Goal: Task Accomplishment & Management: Manage account settings

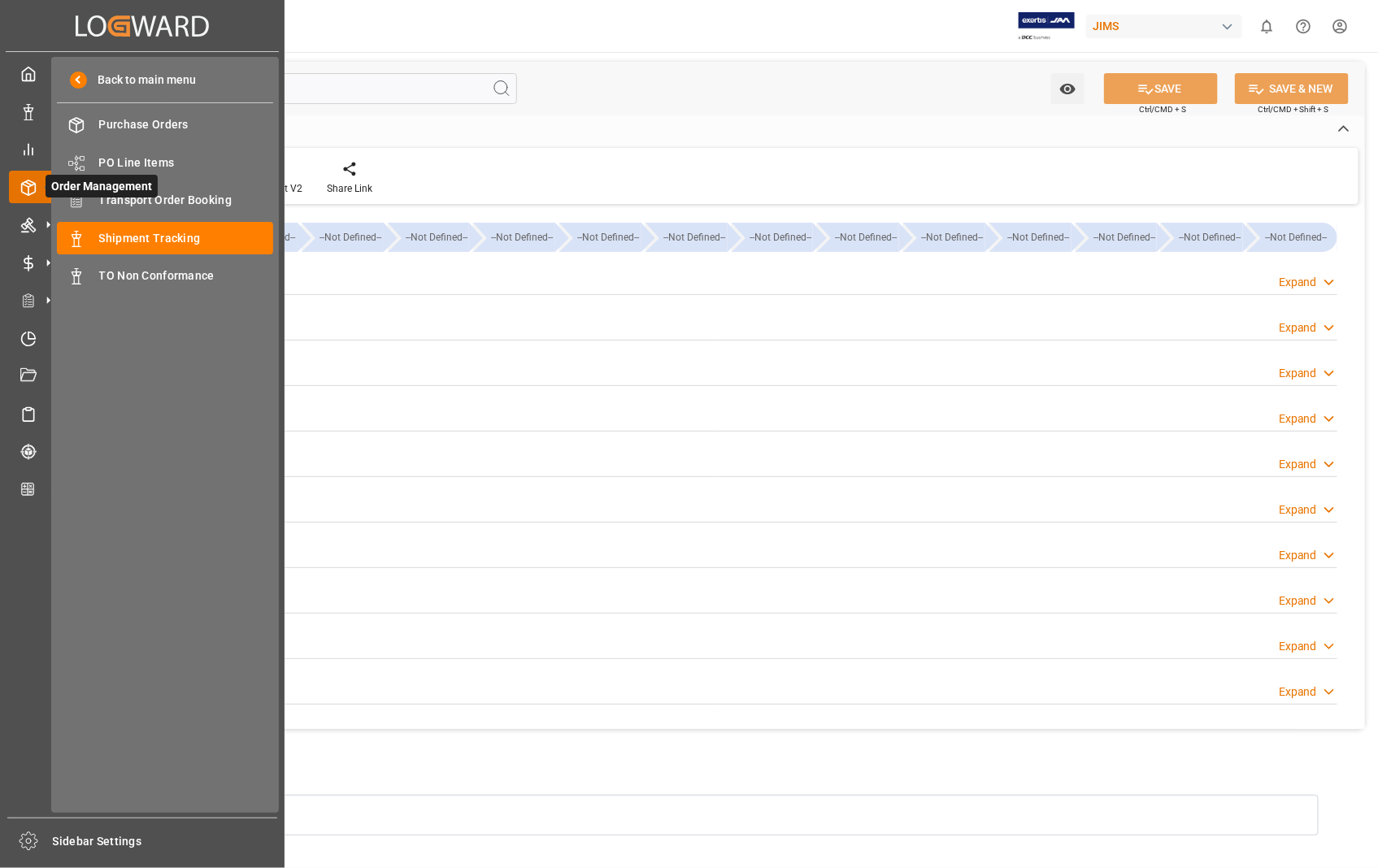
scroll to position [187, 0]
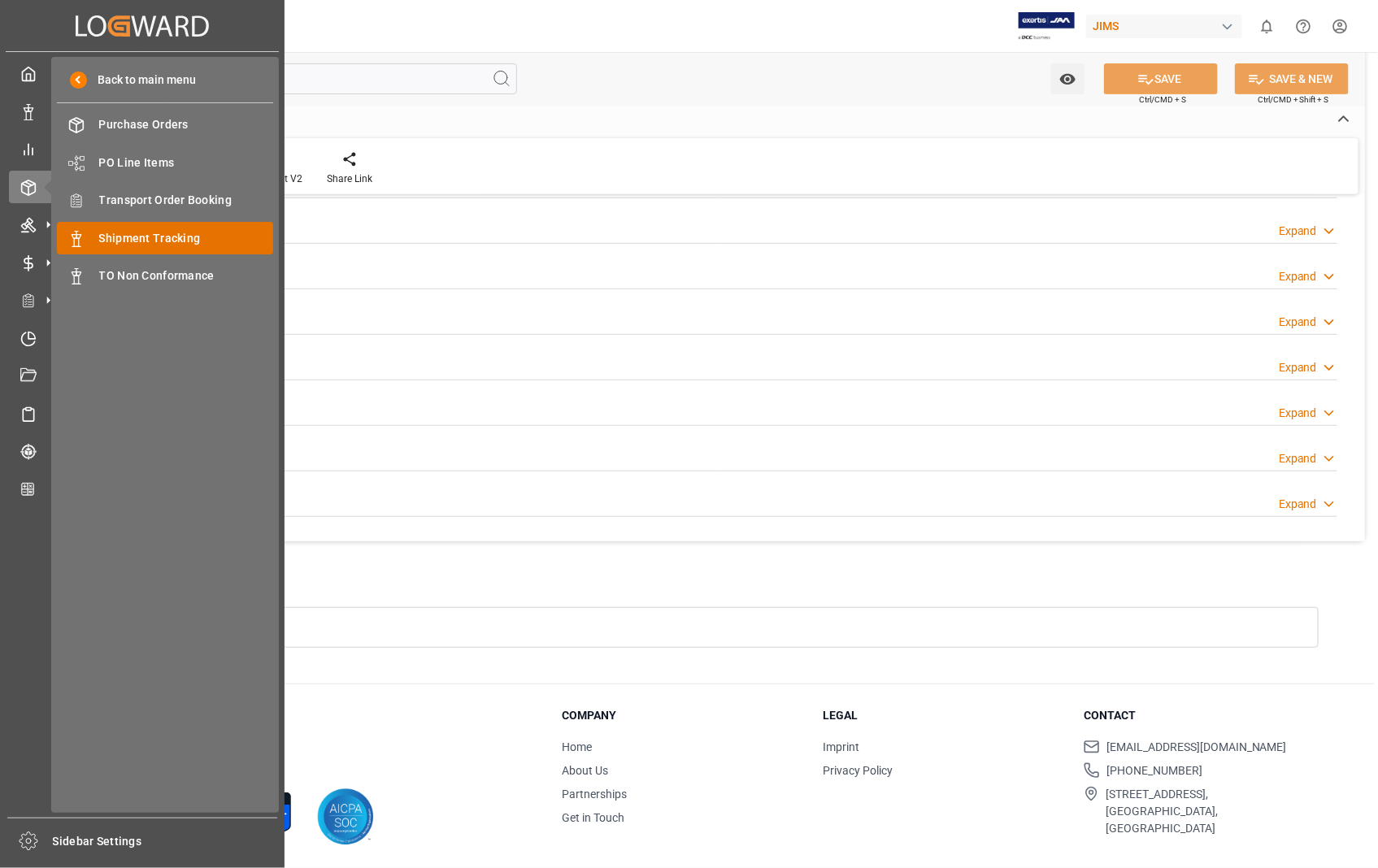
click at [175, 233] on span "Shipment Tracking" at bounding box center [187, 238] width 175 height 17
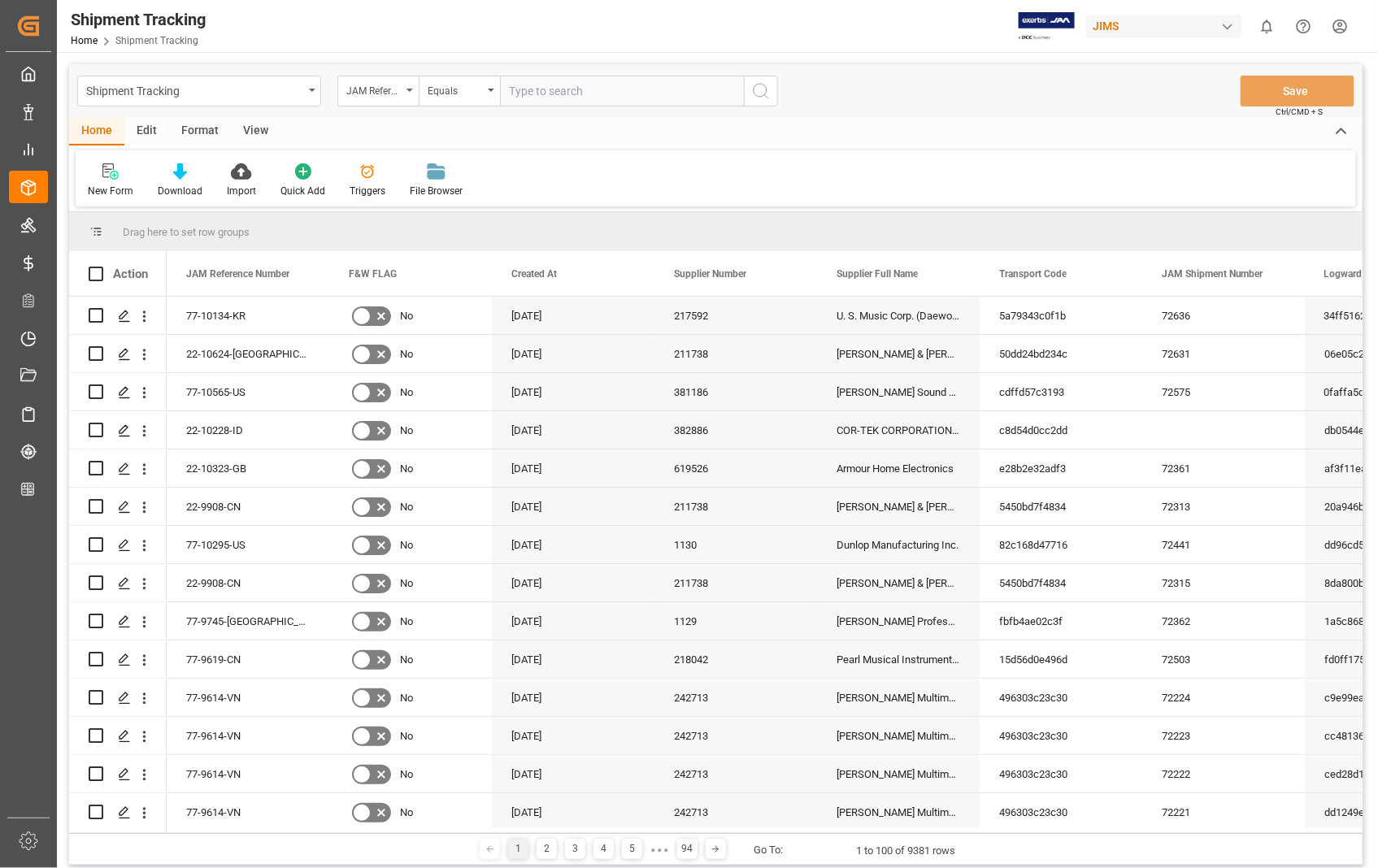
click at [612, 94] on input "text" at bounding box center [622, 91] width 244 height 31
paste input "22-10623-US"
type input "22-10623-US"
click at [768, 87] on icon "search button" at bounding box center [761, 91] width 20 height 20
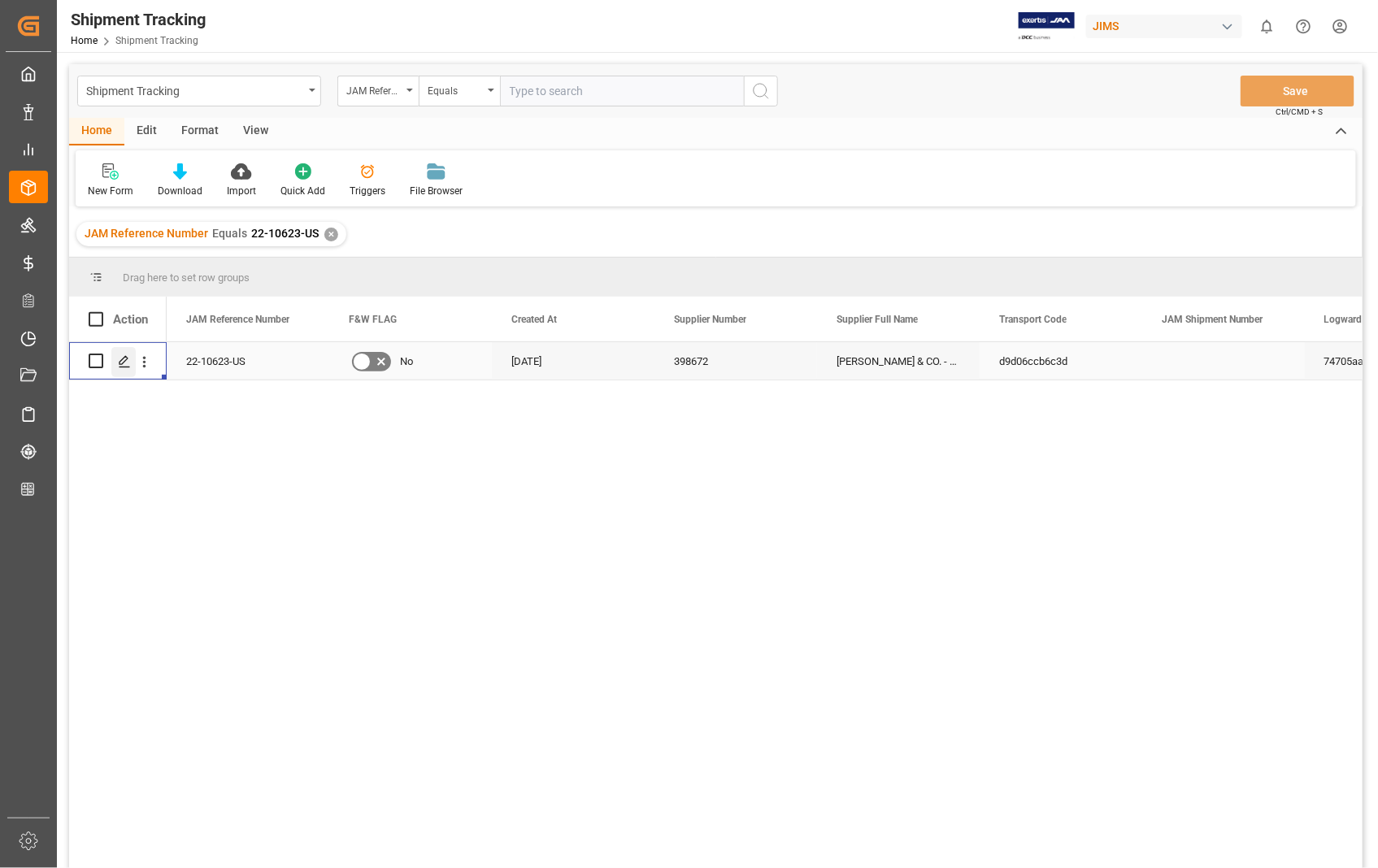
click at [123, 364] on icon "Press SPACE to select this row." at bounding box center [124, 361] width 13 height 13
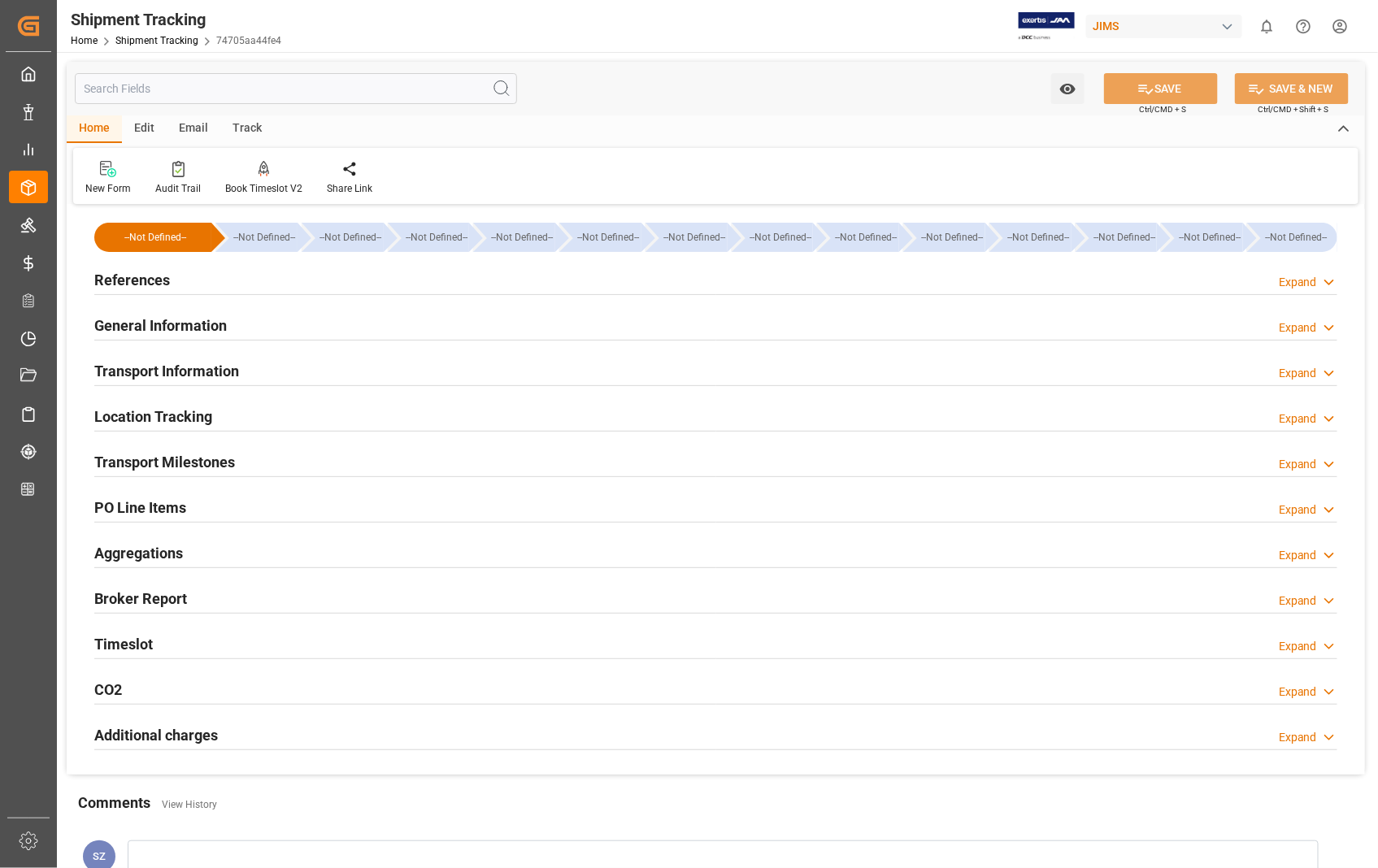
click at [194, 369] on h2 "Transport Information" at bounding box center [167, 371] width 145 height 22
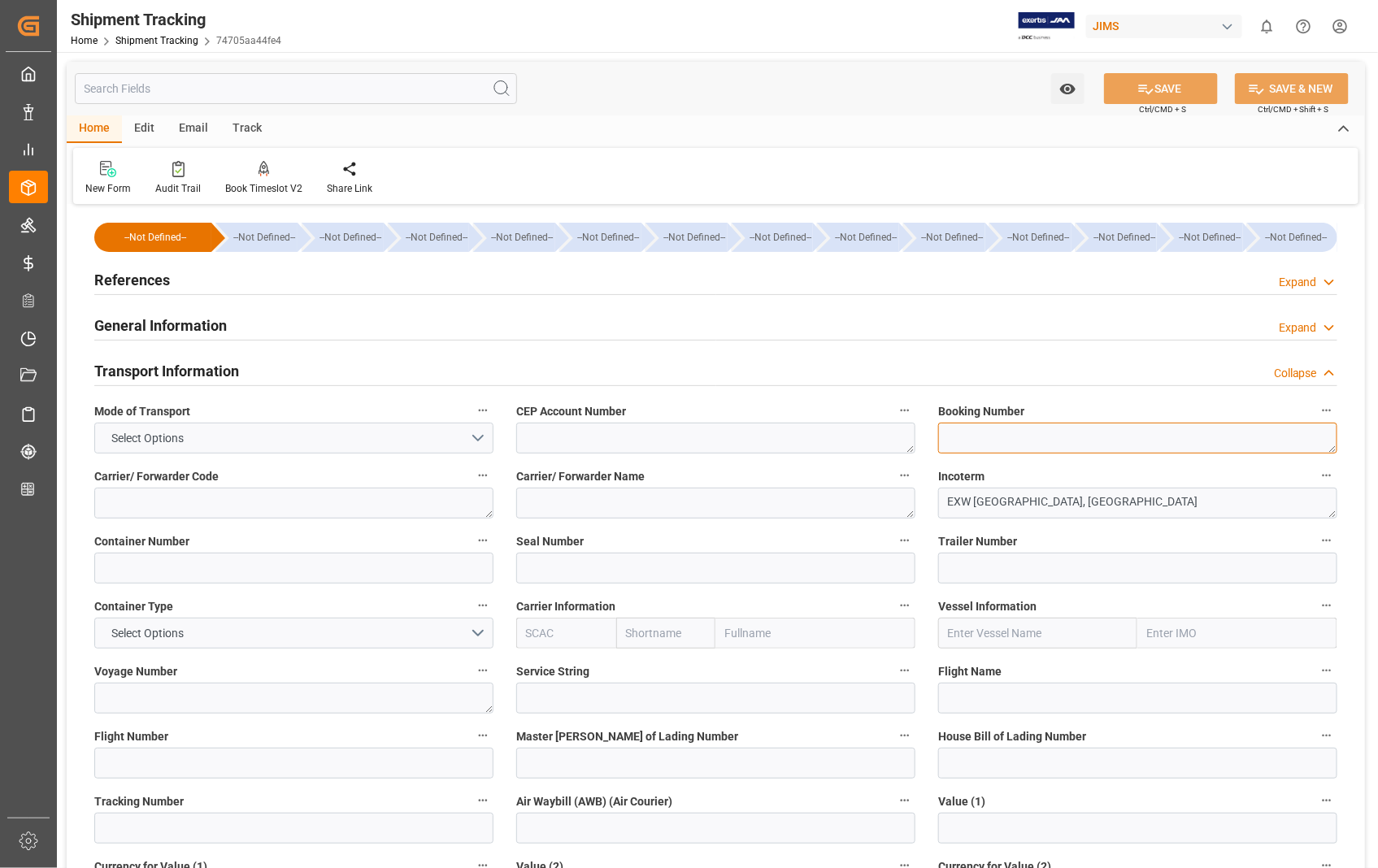
click at [963, 441] on textarea at bounding box center [1137, 438] width 399 height 31
paste textarea "6910318310"
type textarea "6910318310"
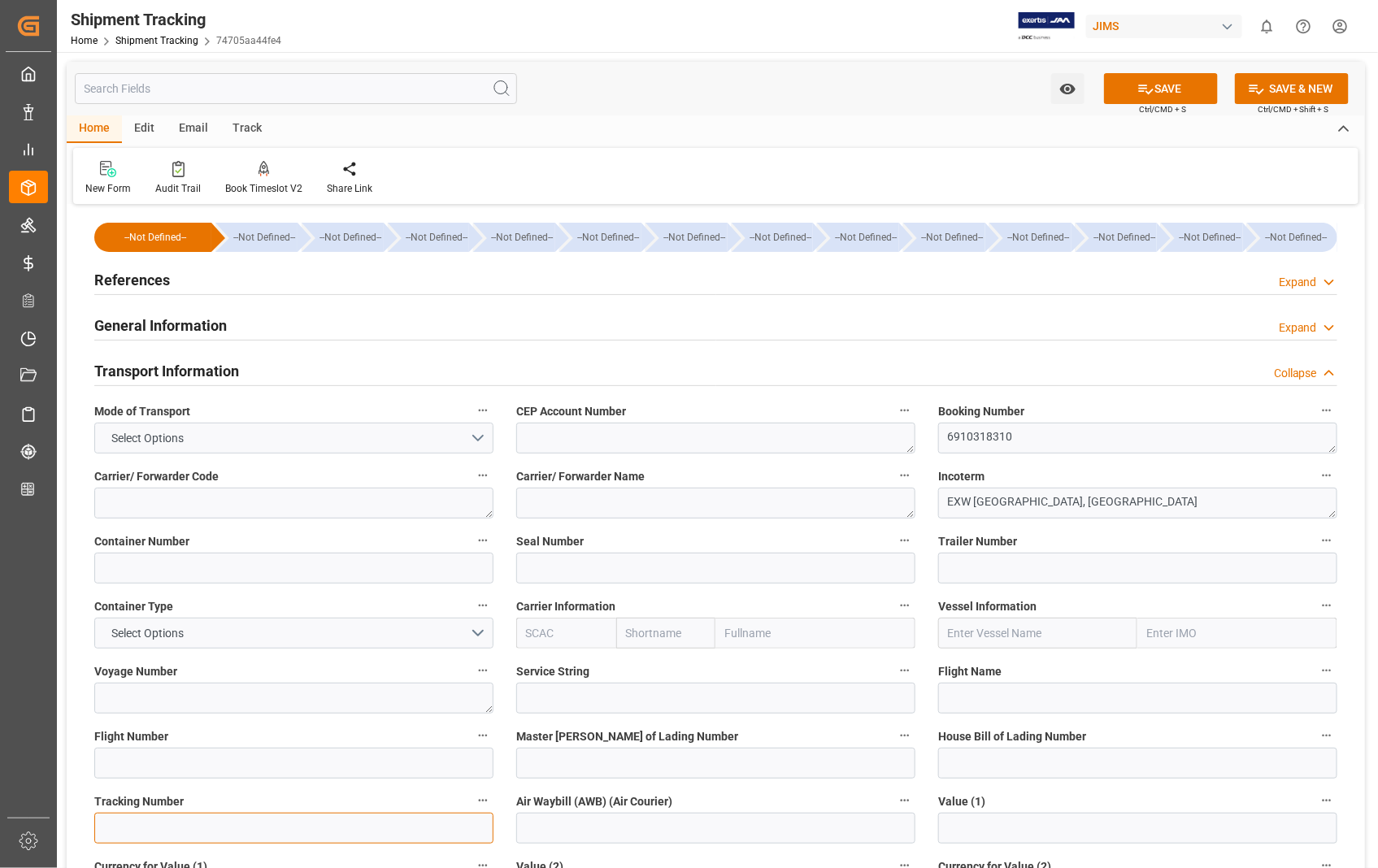
click at [169, 825] on input at bounding box center [294, 828] width 399 height 31
paste input "6910318310"
type input "6910318310"
click at [1169, 84] on button "SAVE" at bounding box center [1161, 88] width 114 height 31
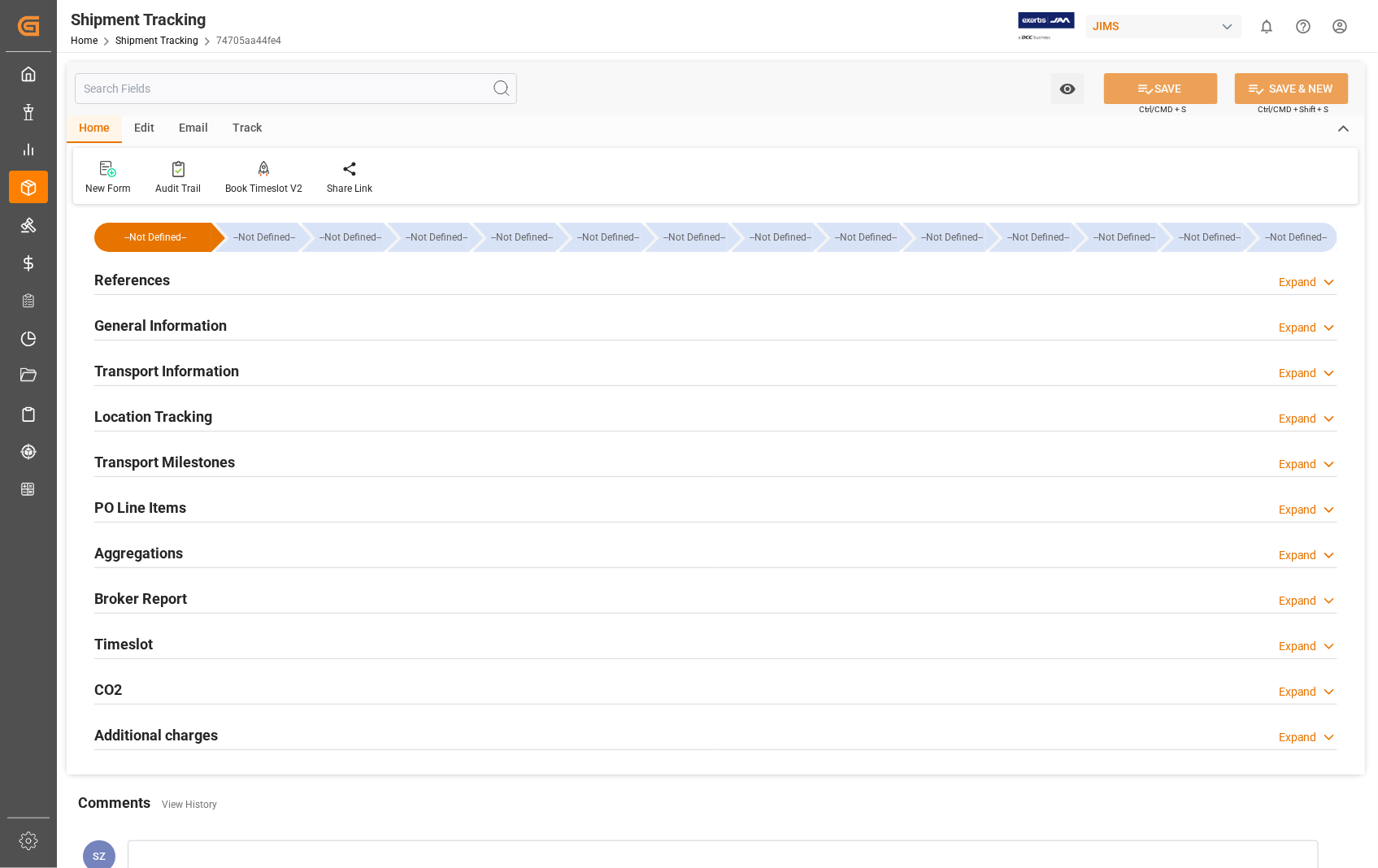
click at [176, 470] on h2 "Transport Milestones" at bounding box center [165, 462] width 141 height 22
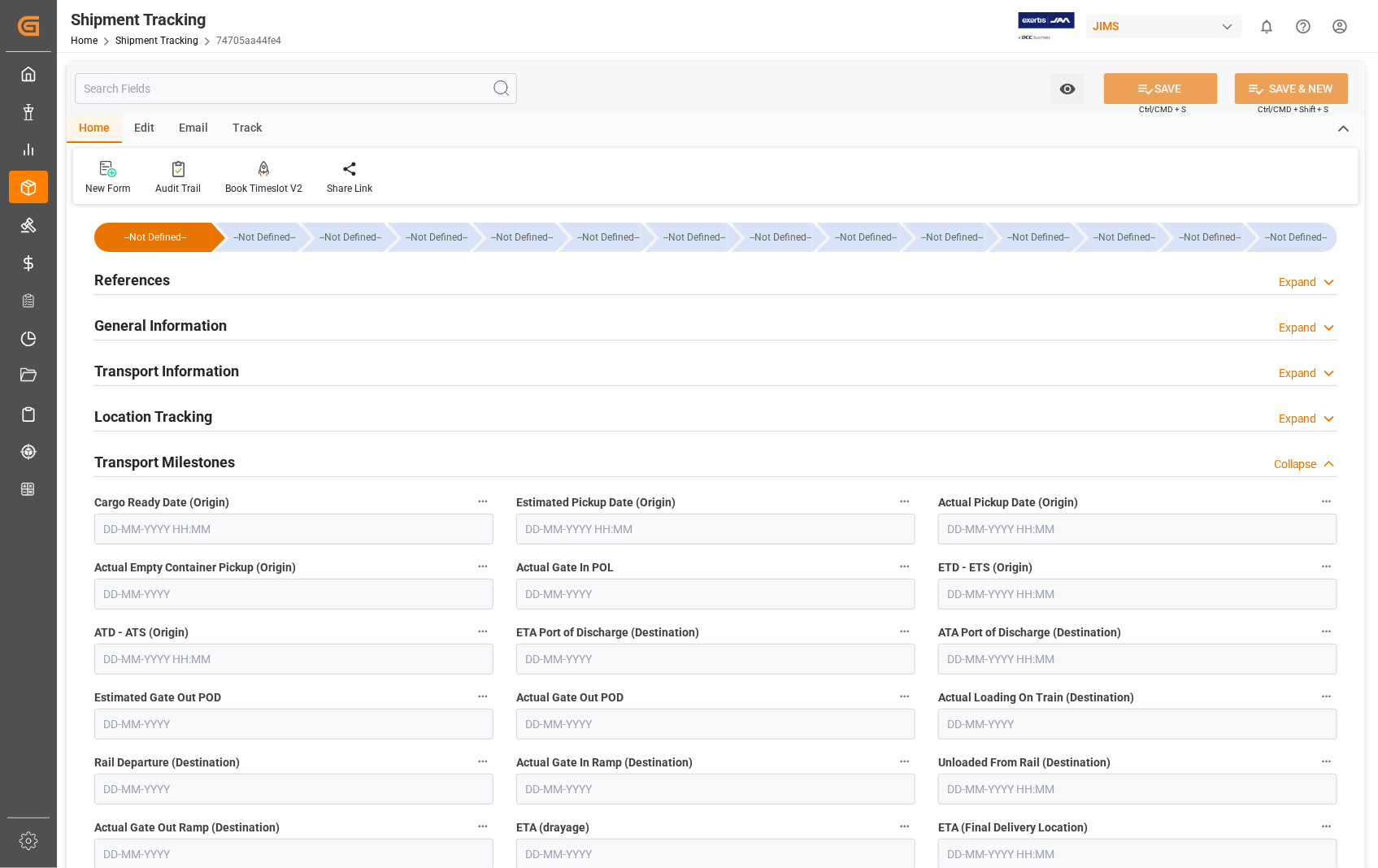
click at [660, 531] on input "text" at bounding box center [716, 529] width 399 height 31
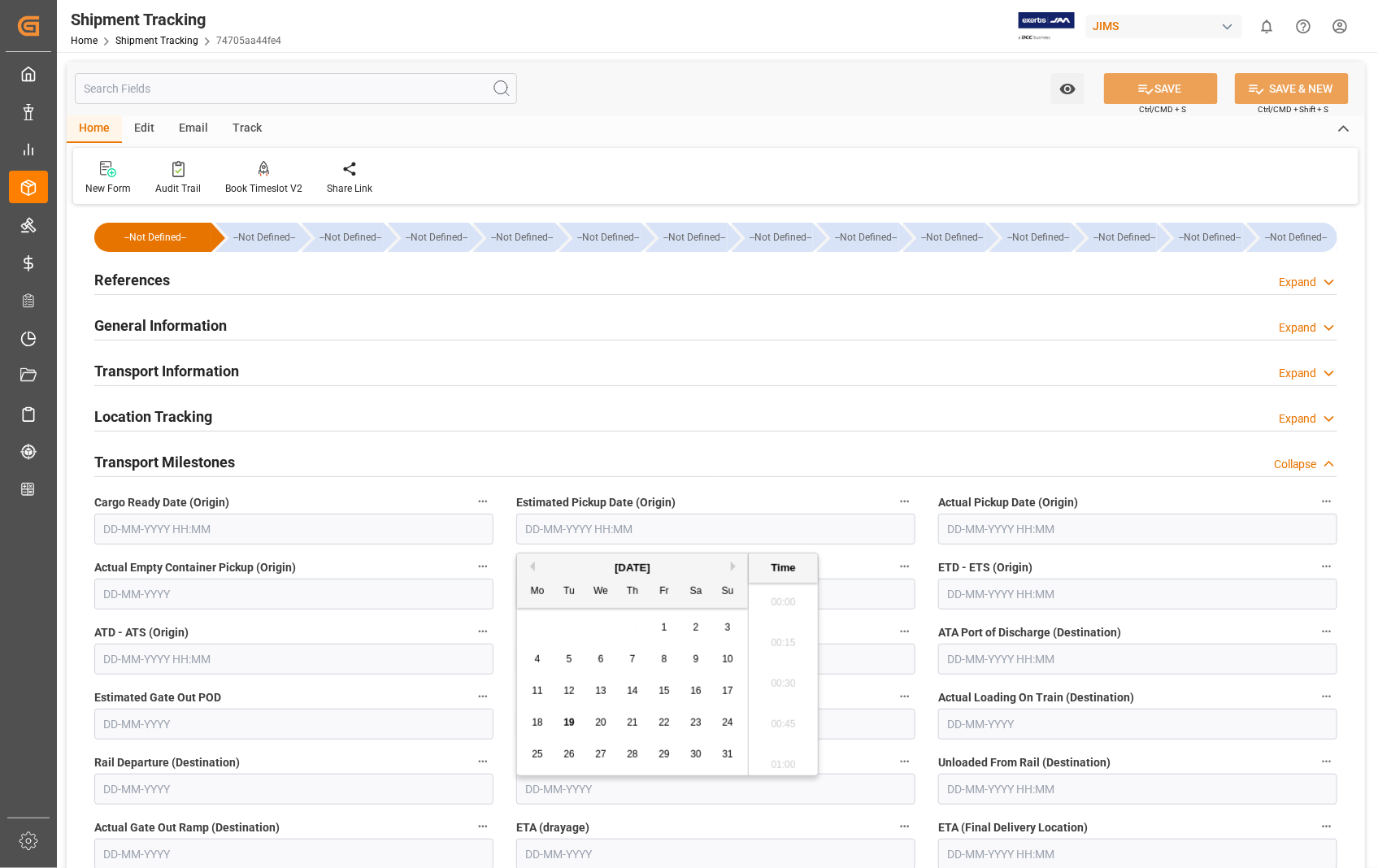
scroll to position [2362, 0]
click at [570, 726] on span "19" at bounding box center [569, 723] width 11 height 12
type input "[DATE] 00:00"
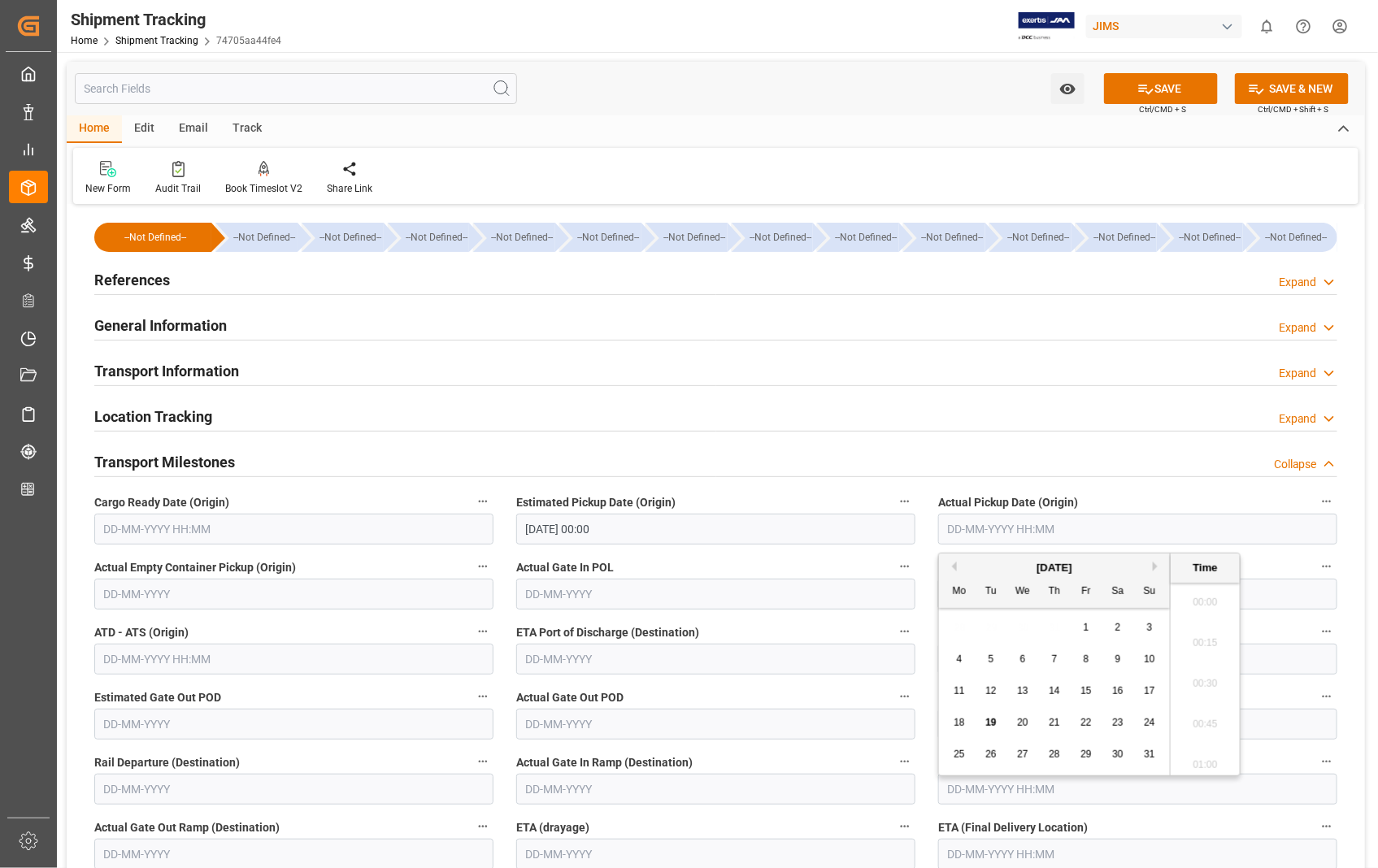
click at [1091, 517] on input "text" at bounding box center [1137, 529] width 399 height 31
click at [990, 726] on span "19" at bounding box center [990, 723] width 11 height 12
type input "[DATE] 00:00"
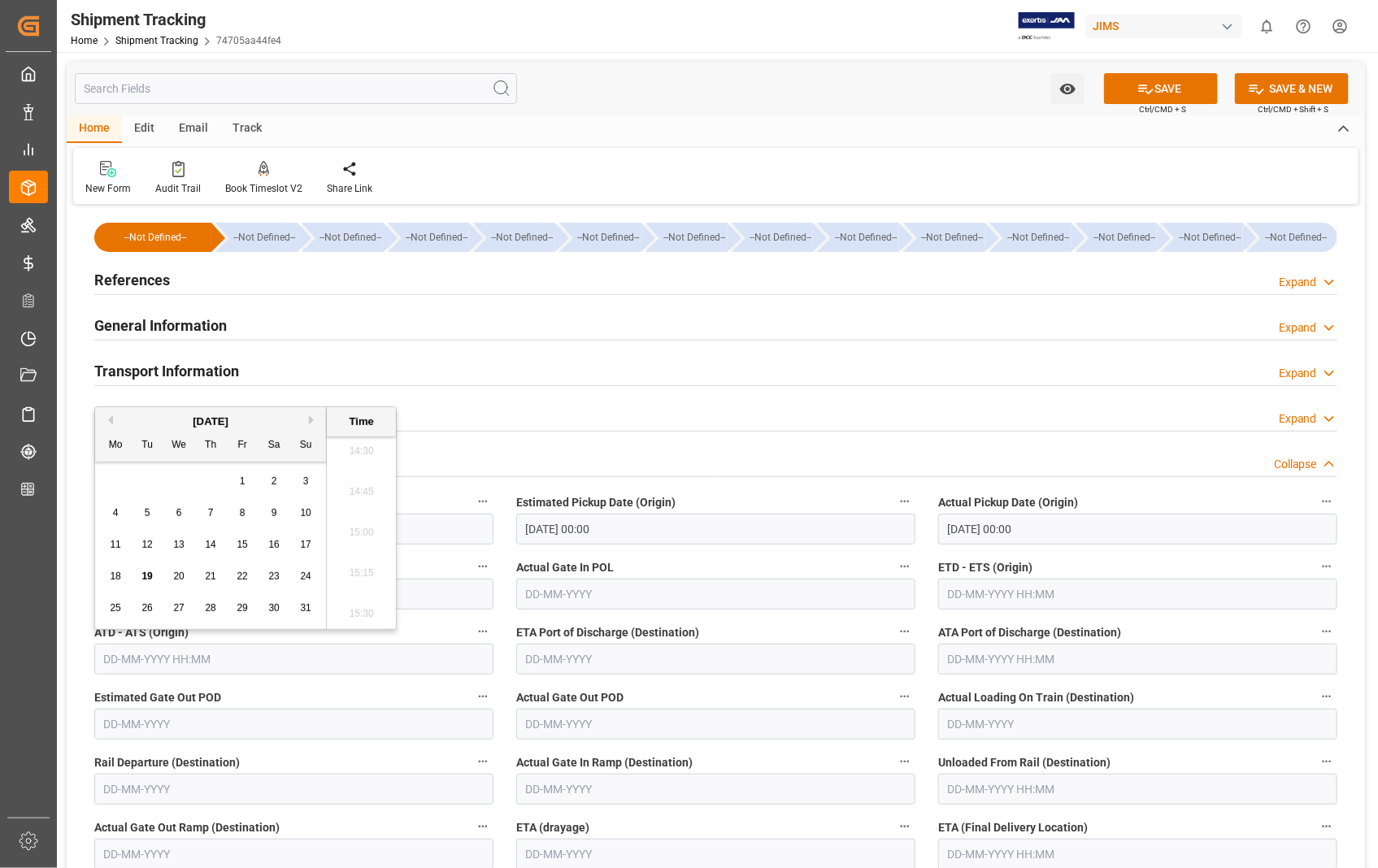
click at [324, 644] on input "text" at bounding box center [294, 659] width 399 height 31
click at [145, 581] on span "19" at bounding box center [147, 576] width 11 height 12
type input "[DATE] 00:00"
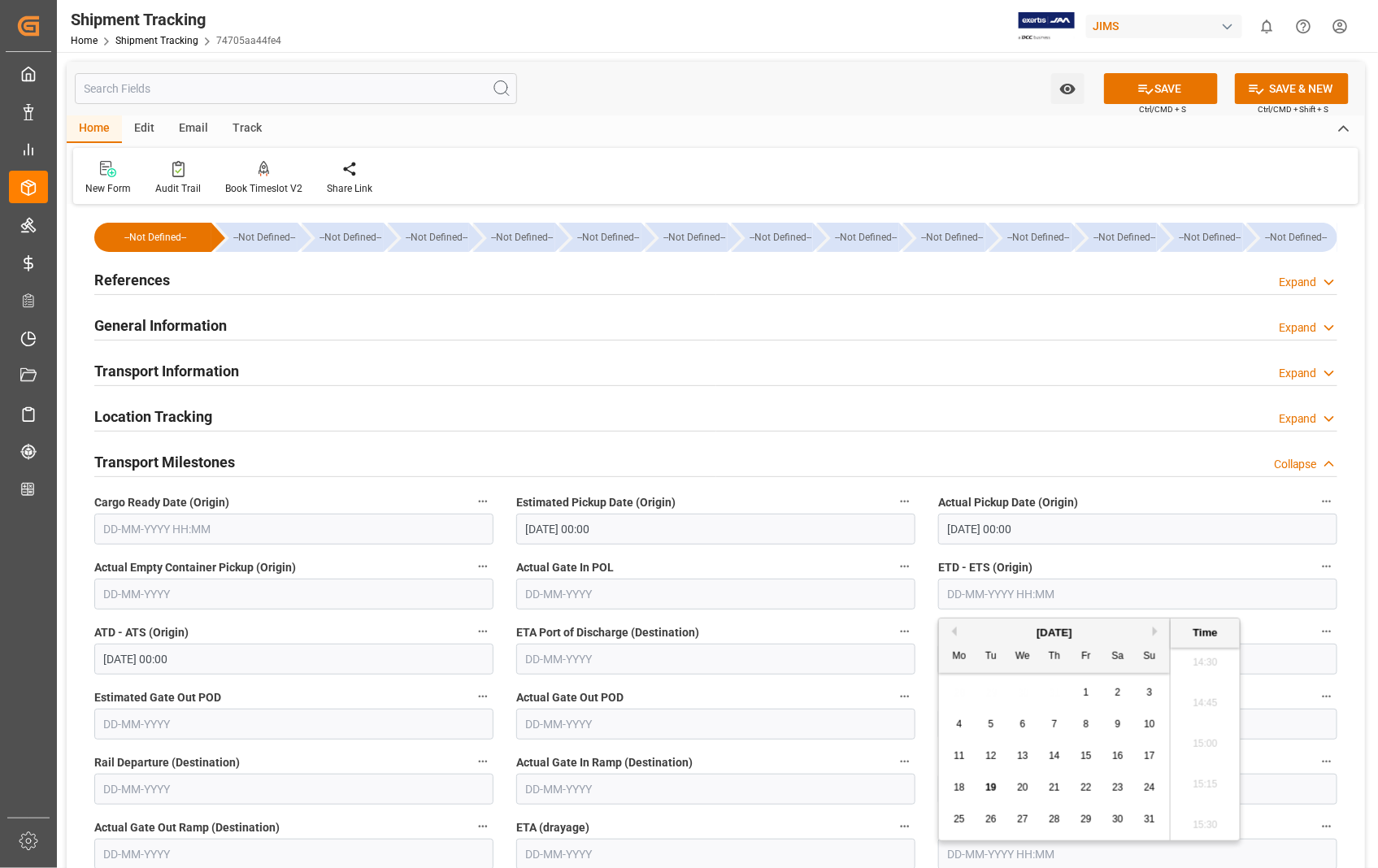
click at [1008, 598] on input "text" at bounding box center [1137, 594] width 399 height 31
click at [996, 791] on span "19" at bounding box center [990, 788] width 11 height 12
type input "[DATE] 00:00"
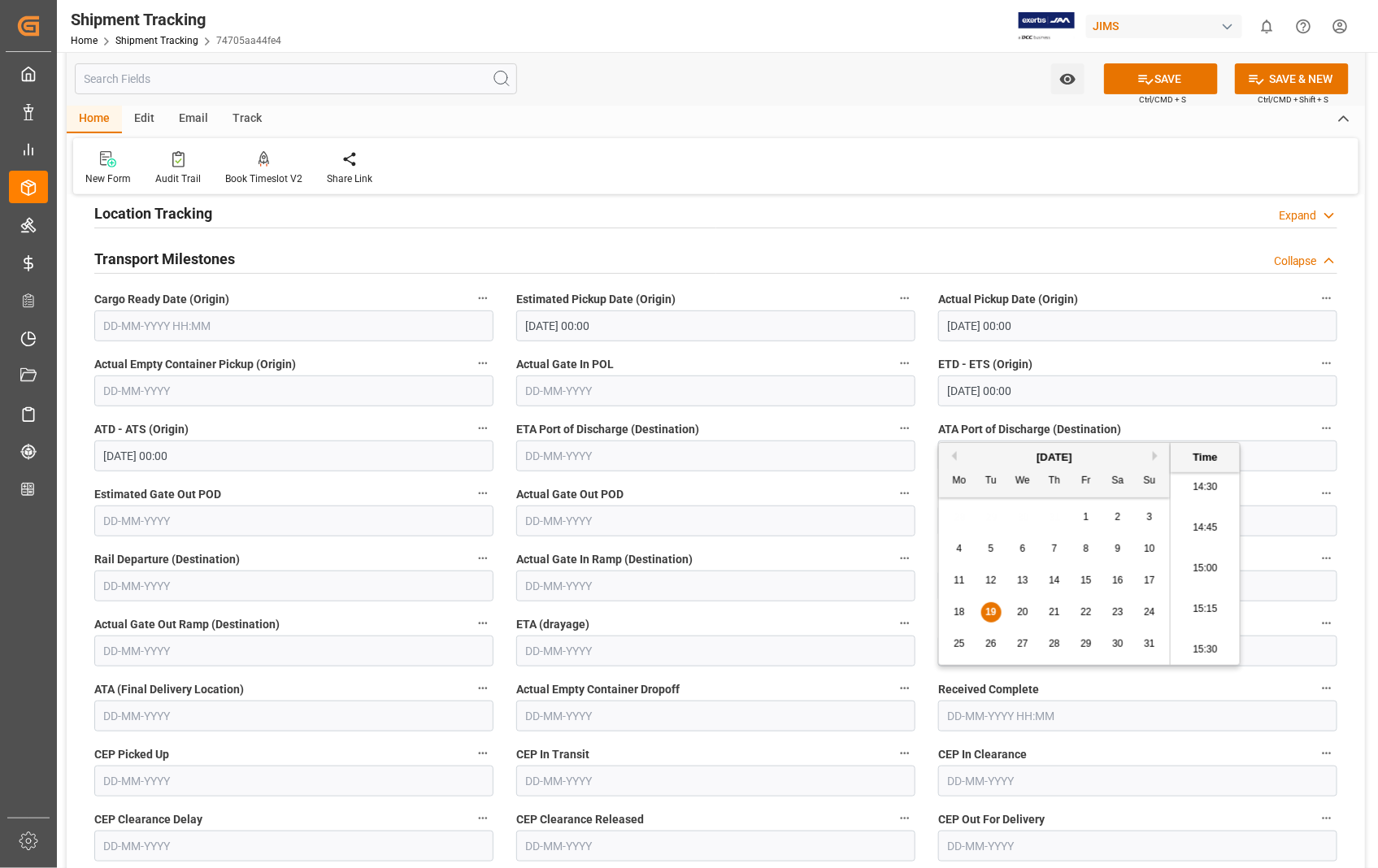
scroll to position [361, 0]
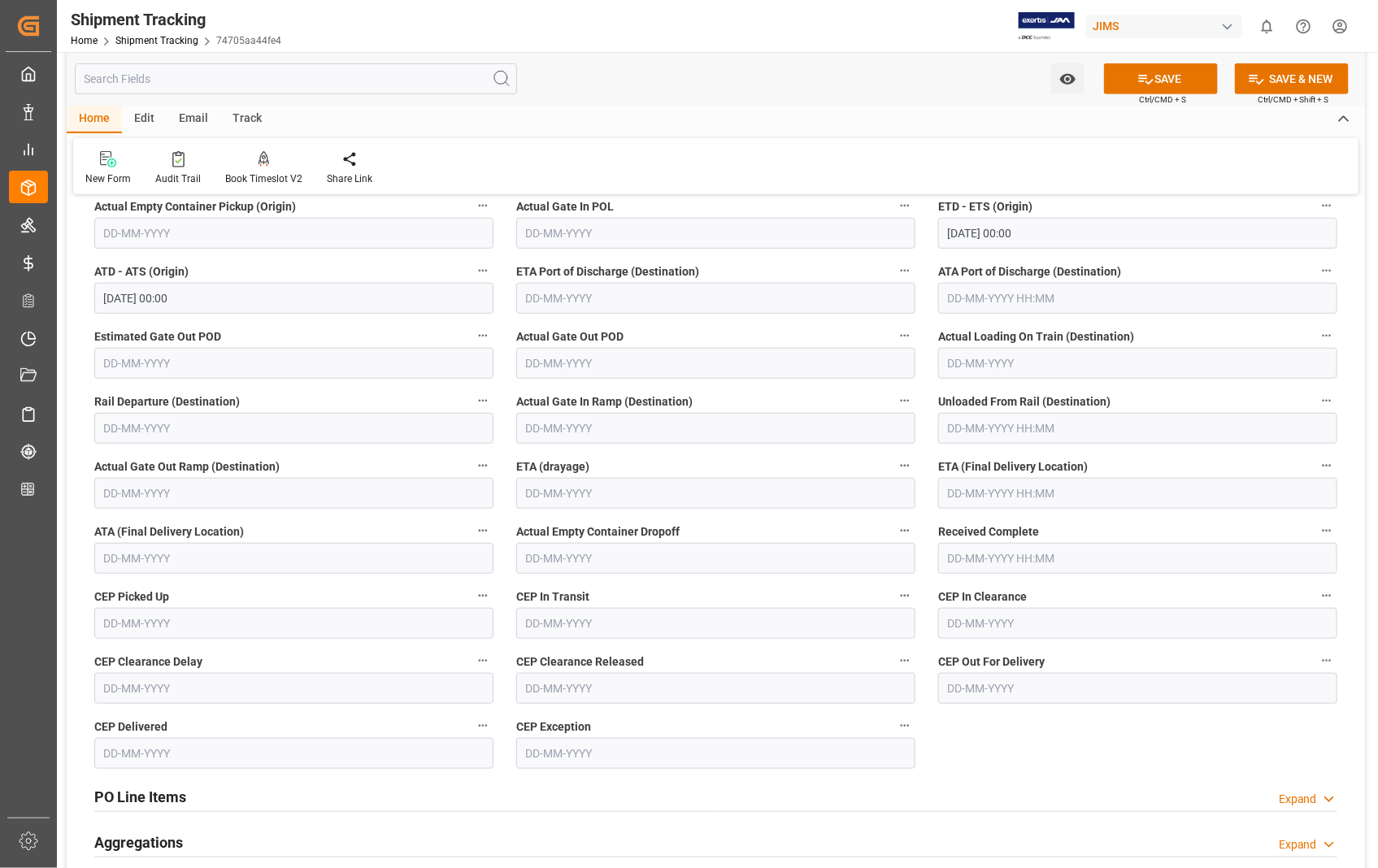
click at [767, 528] on label "Actual Empty Container Dropoff" at bounding box center [716, 531] width 399 height 23
click at [894, 528] on button "Actual Empty Container Dropoff" at bounding box center [904, 530] width 21 height 21
click at [1111, 478] on div at bounding box center [689, 434] width 1378 height 868
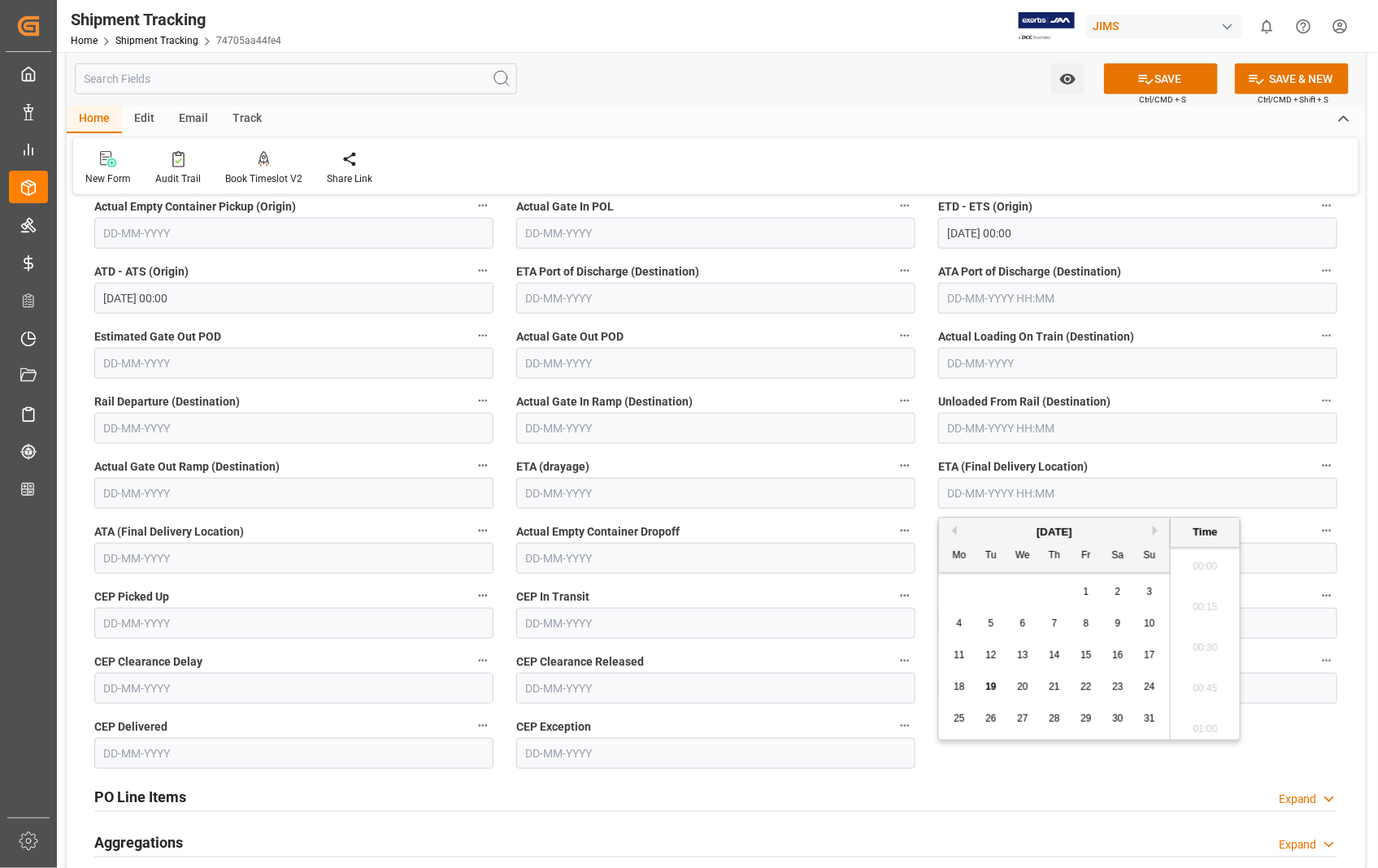
scroll to position [2362, 0]
click at [1095, 485] on input "text" at bounding box center [1137, 493] width 399 height 31
click at [1090, 685] on span "22" at bounding box center [1086, 687] width 11 height 12
type input "[DATE] 00:00"
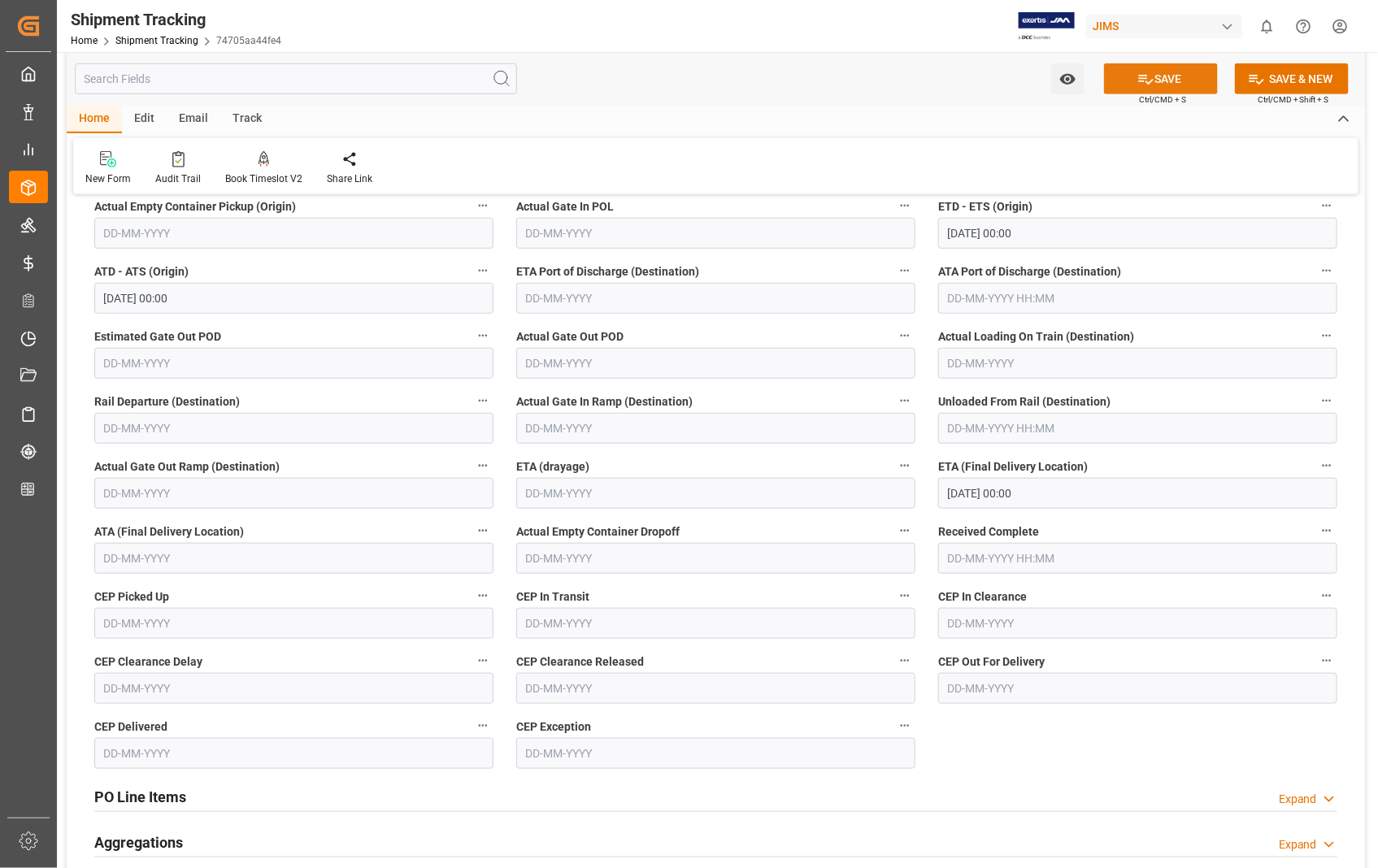
click at [1165, 87] on button "SAVE" at bounding box center [1161, 78] width 114 height 31
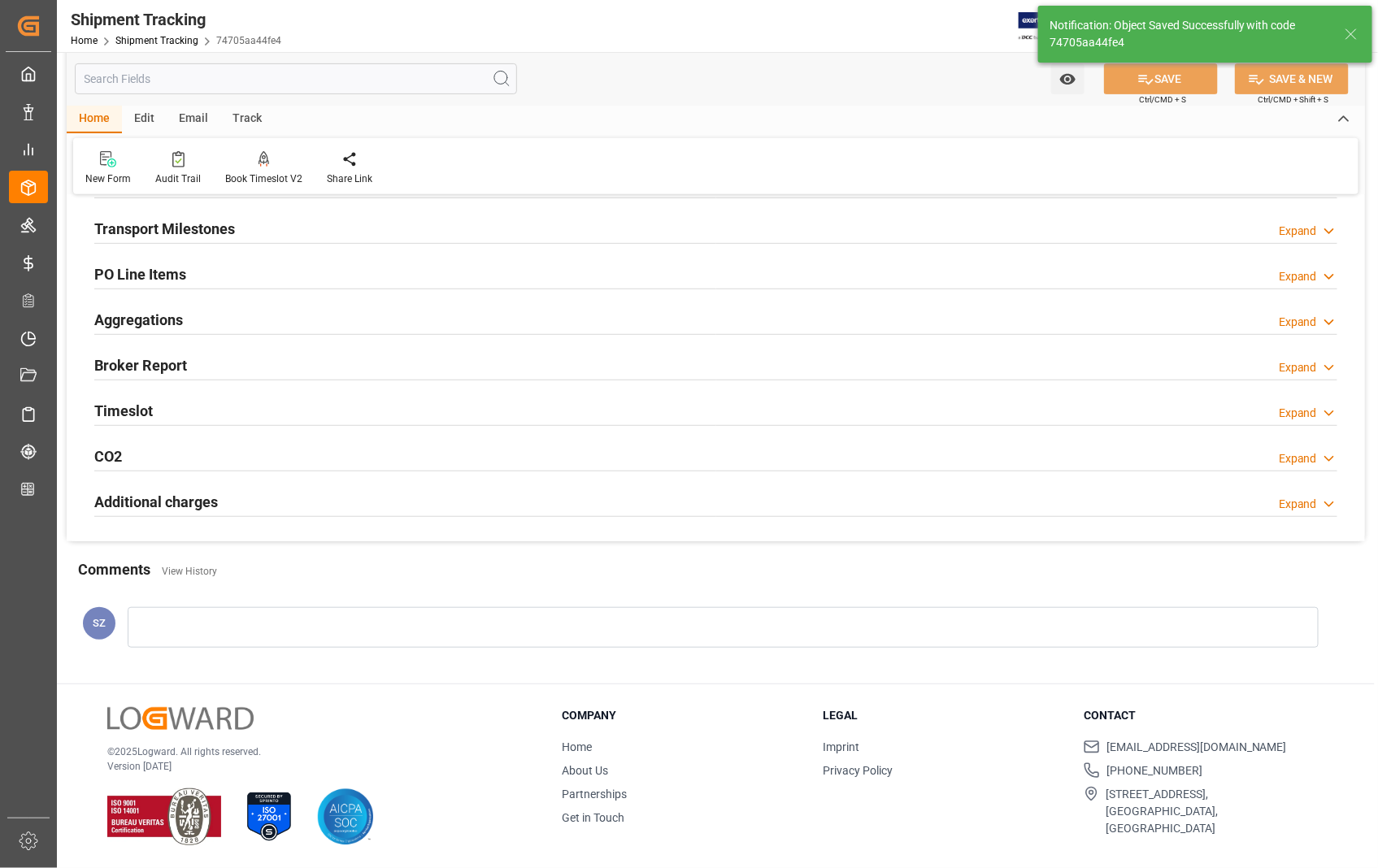
scroll to position [233, 0]
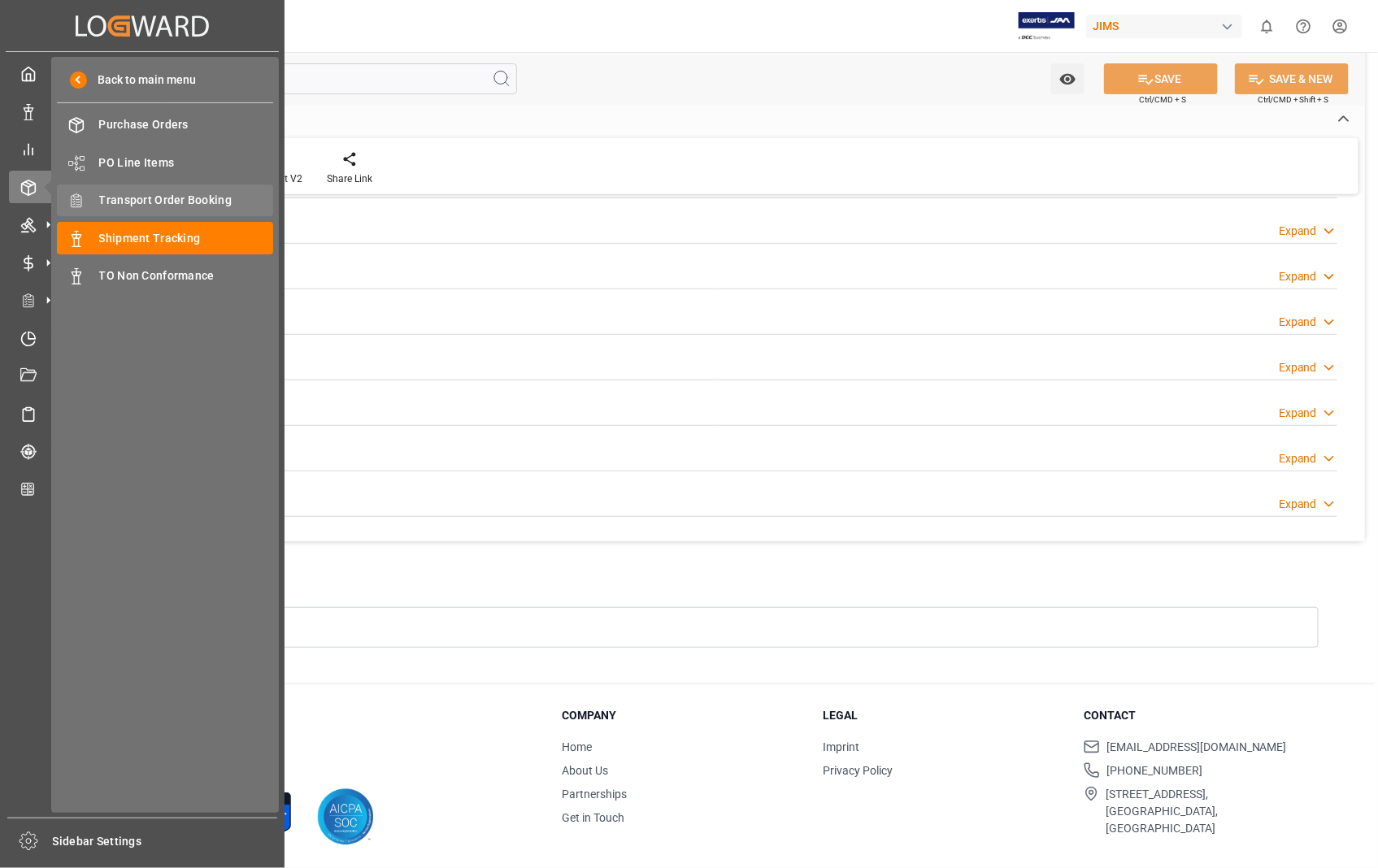
click at [187, 197] on span "Transport Order Booking" at bounding box center [187, 200] width 175 height 17
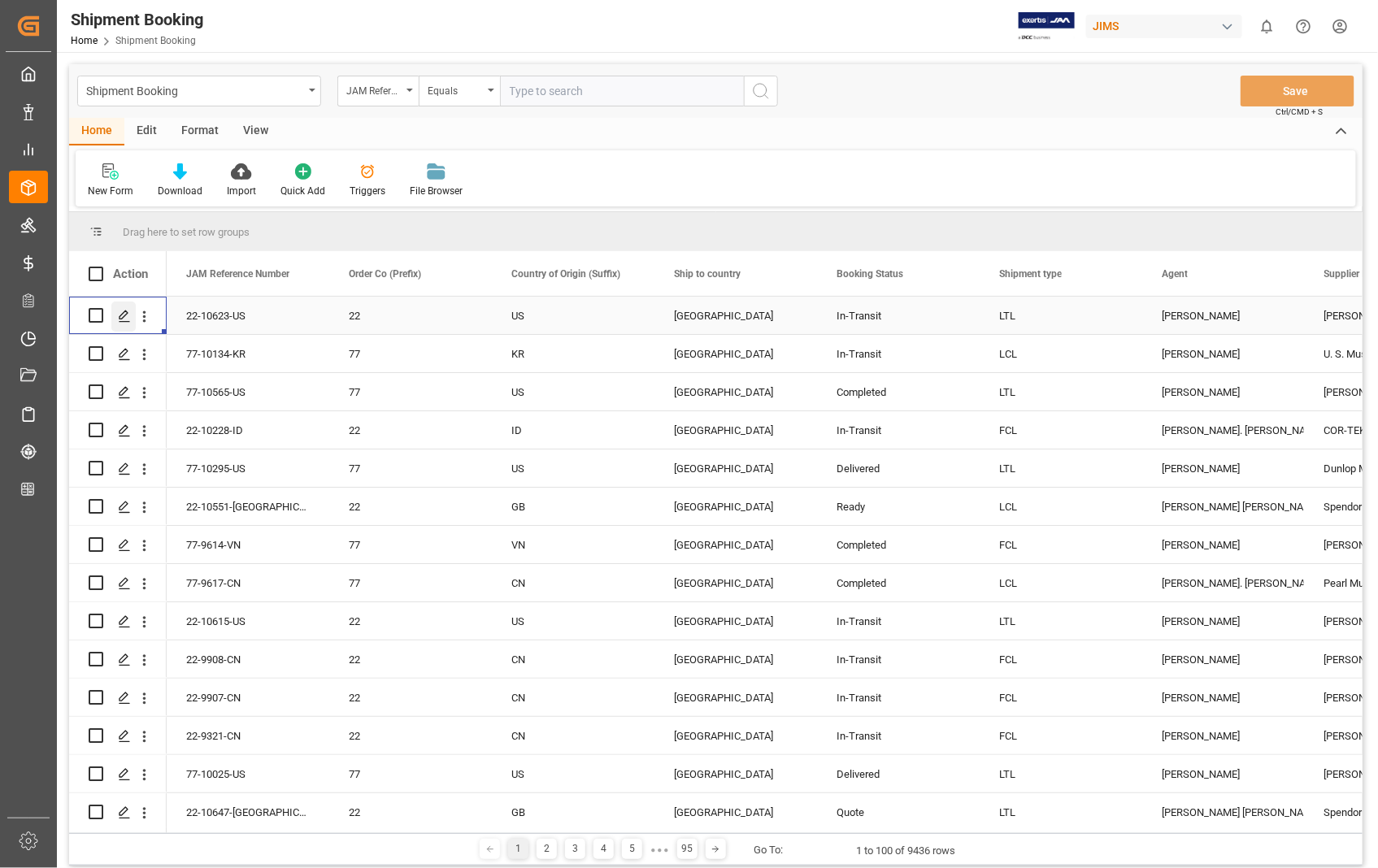
click at [126, 315] on icon "Press SPACE to select this row." at bounding box center [124, 316] width 13 height 13
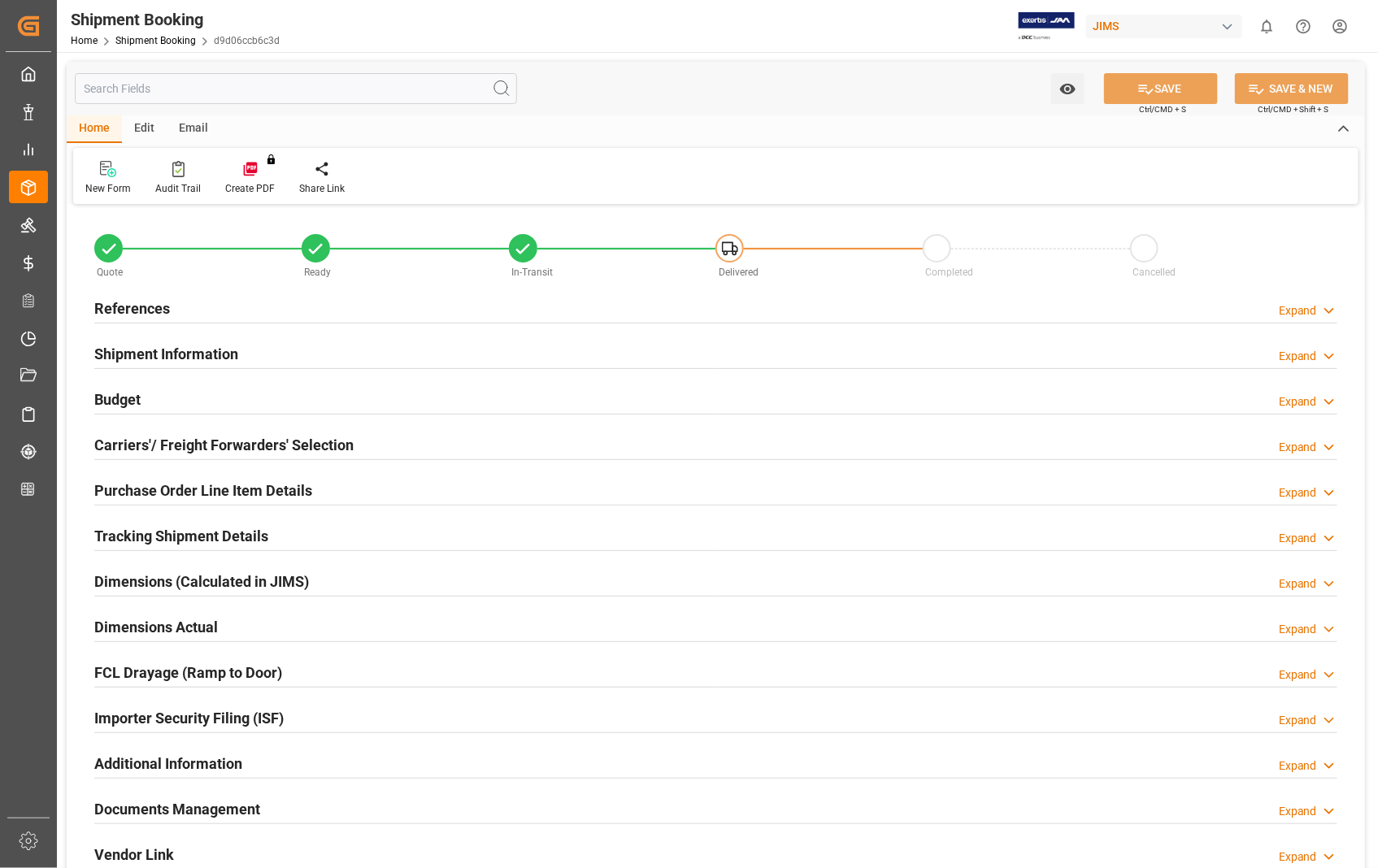
type input "0"
click at [123, 622] on h2 "Dimensions Actual" at bounding box center [156, 627] width 123 height 22
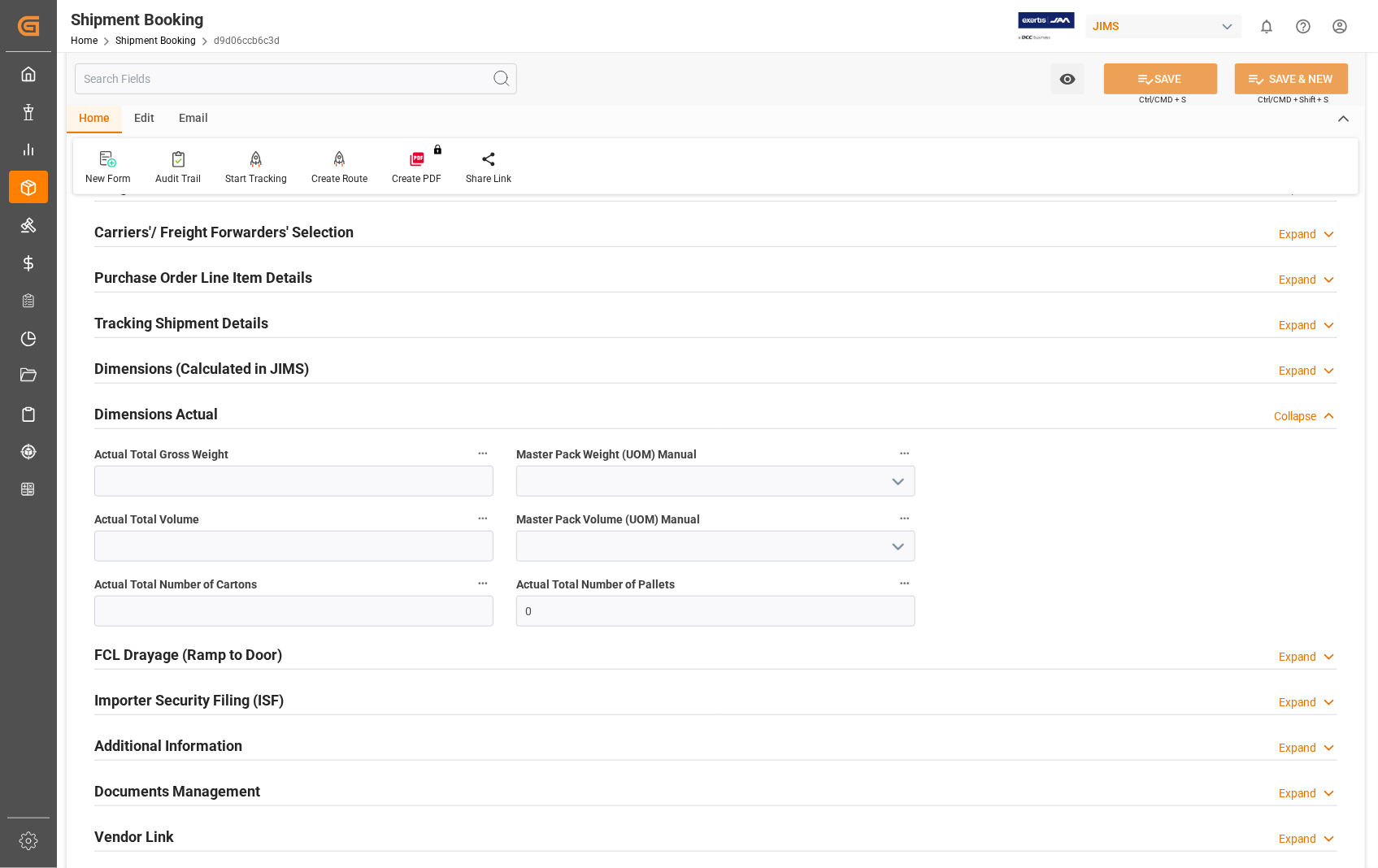
scroll to position [270, 0]
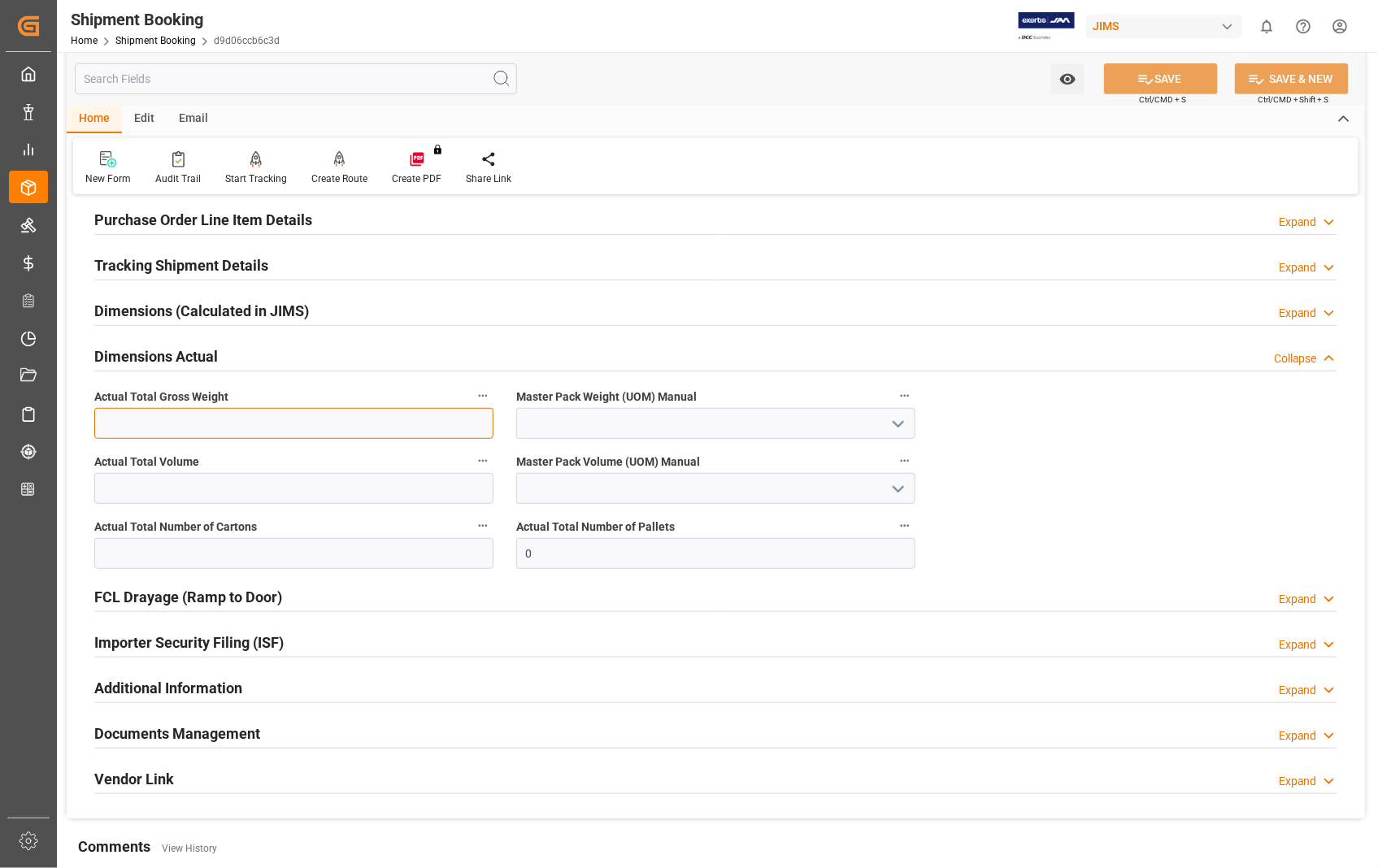
click at [311, 415] on input "text" at bounding box center [294, 424] width 399 height 31
type input "701"
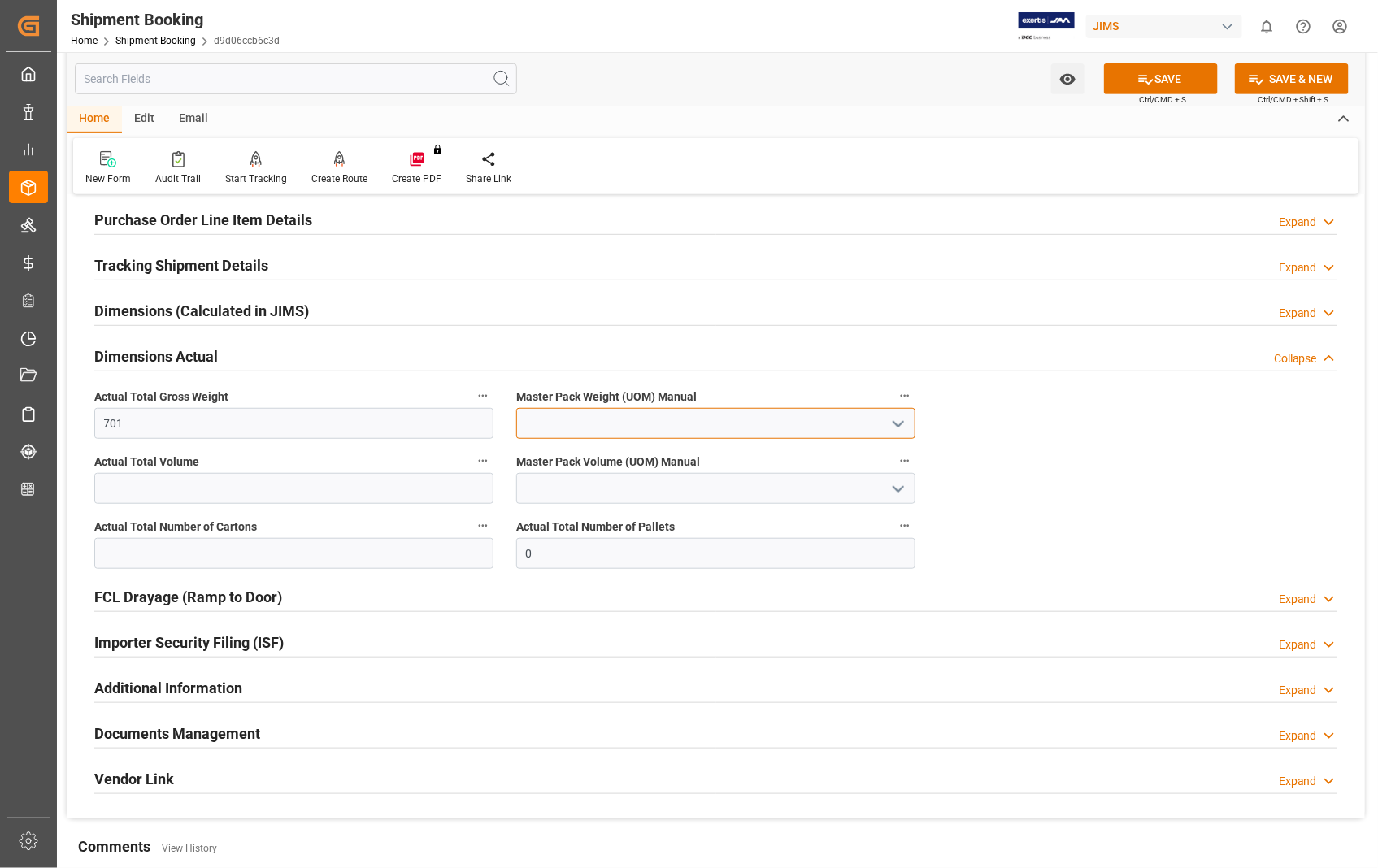
click at [566, 435] on input at bounding box center [716, 424] width 399 height 31
click at [899, 425] on polyline "open menu" at bounding box center [898, 424] width 10 height 5
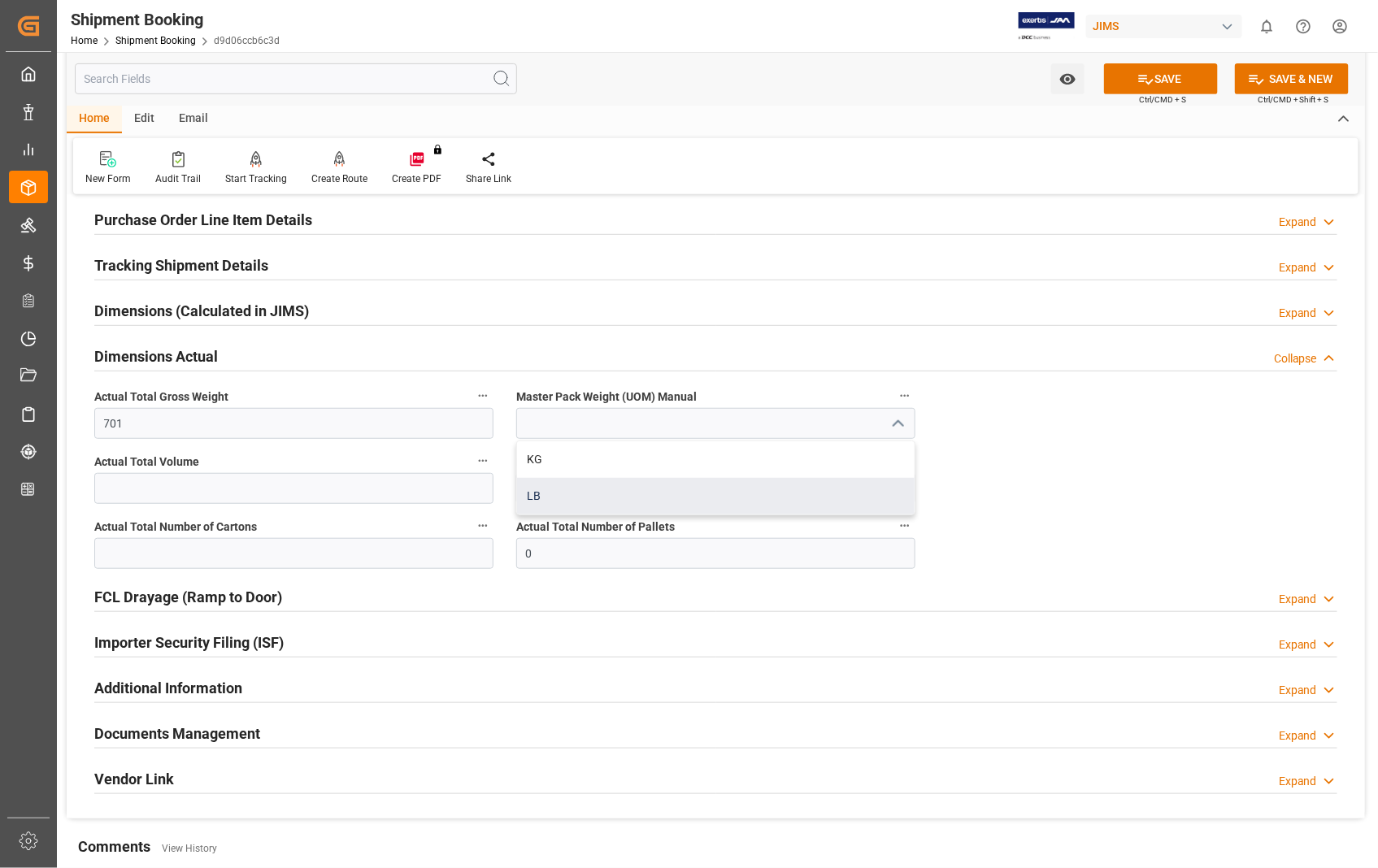
click at [558, 498] on div "LB" at bounding box center [716, 496] width 397 height 37
type input "LB"
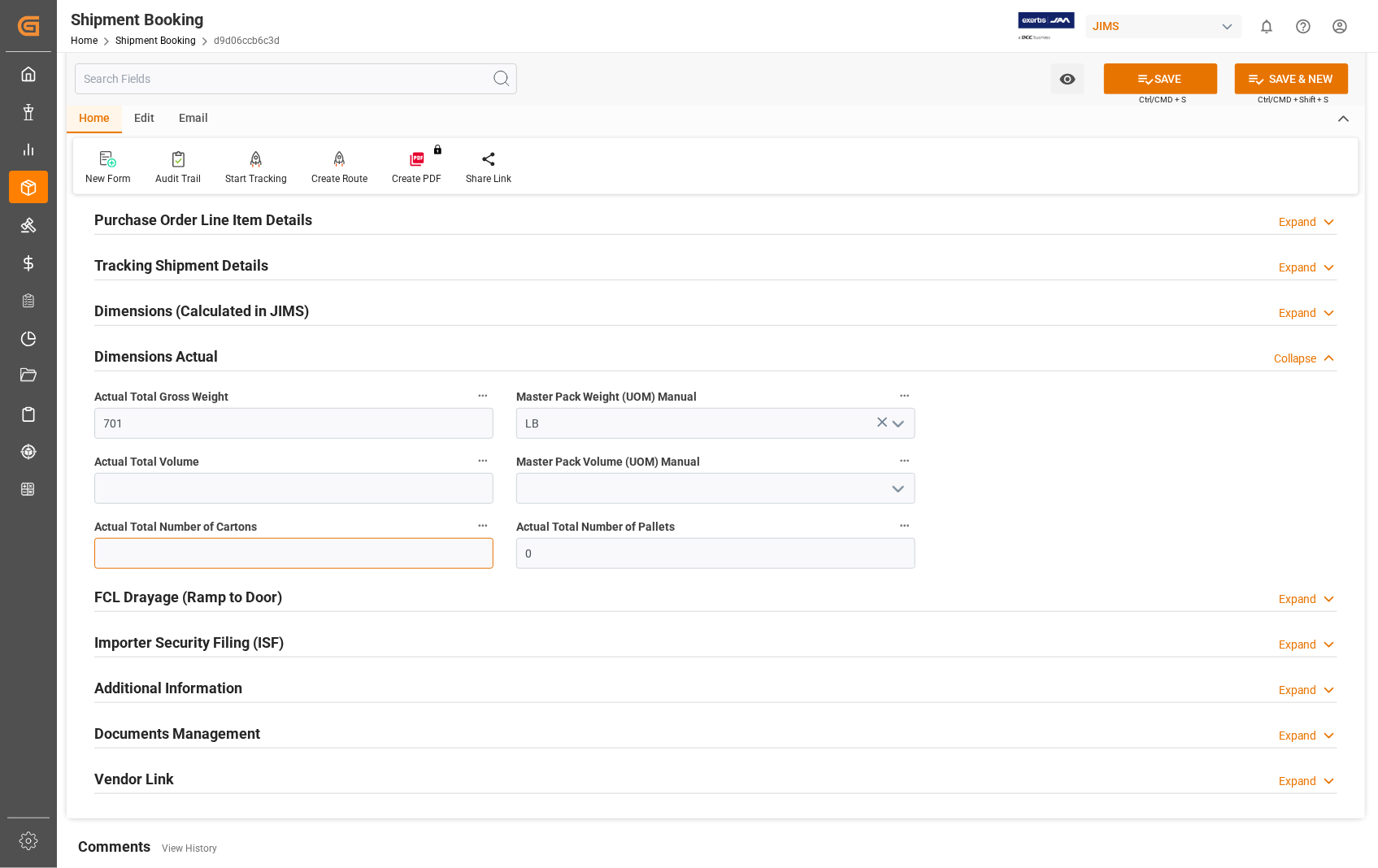
click at [315, 551] on input "text" at bounding box center [294, 553] width 399 height 31
type input "98"
click at [532, 583] on div "FCL Drayage (Ramp to Door) Expand" at bounding box center [716, 596] width 1243 height 31
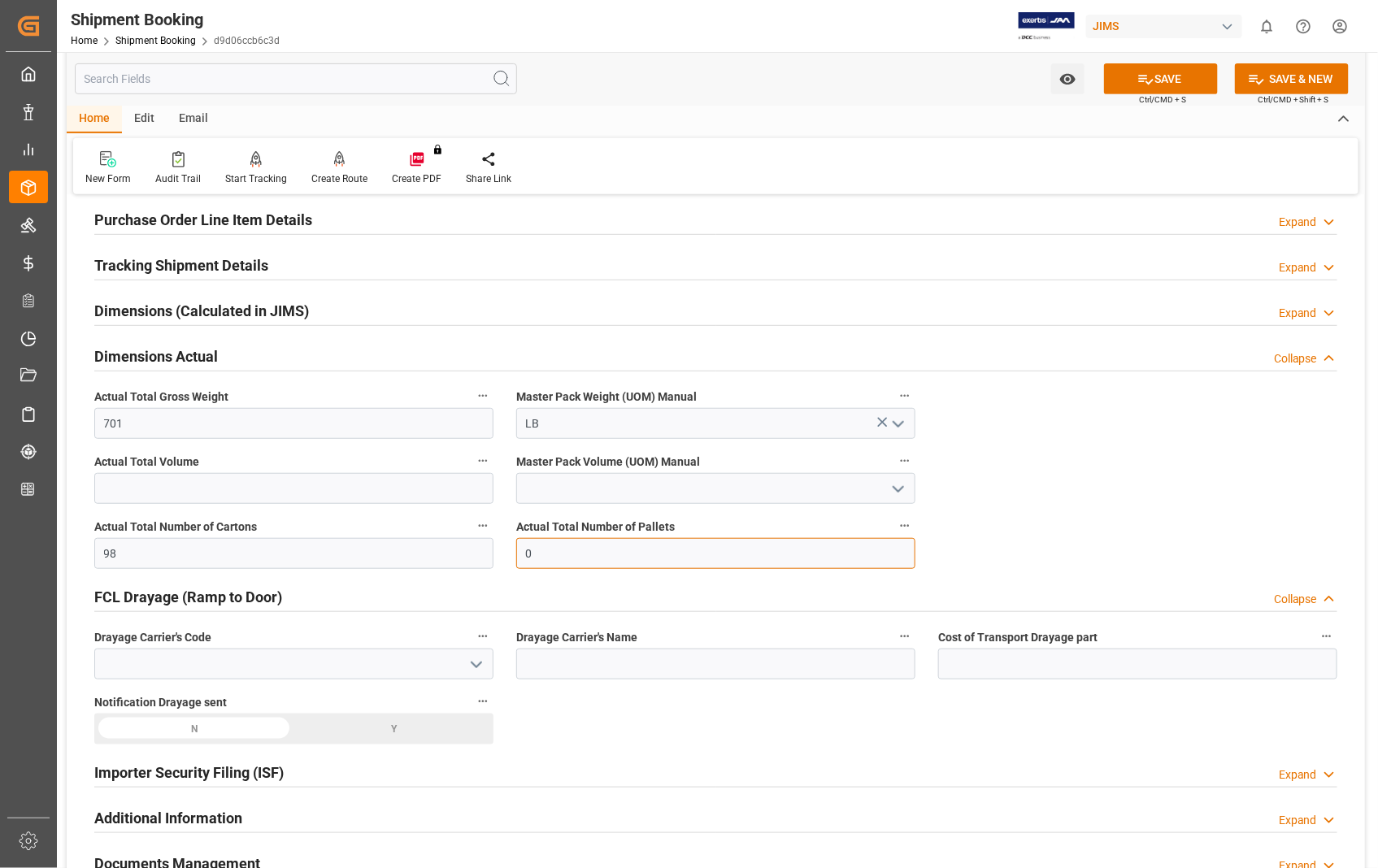
drag, startPoint x: 543, startPoint y: 553, endPoint x: 507, endPoint y: 555, distance: 36.1
click at [507, 555] on div "Actual Total Number of Pallets 0" at bounding box center [716, 543] width 422 height 65
type input "1"
click at [1167, 70] on button "SAVE" at bounding box center [1161, 78] width 114 height 31
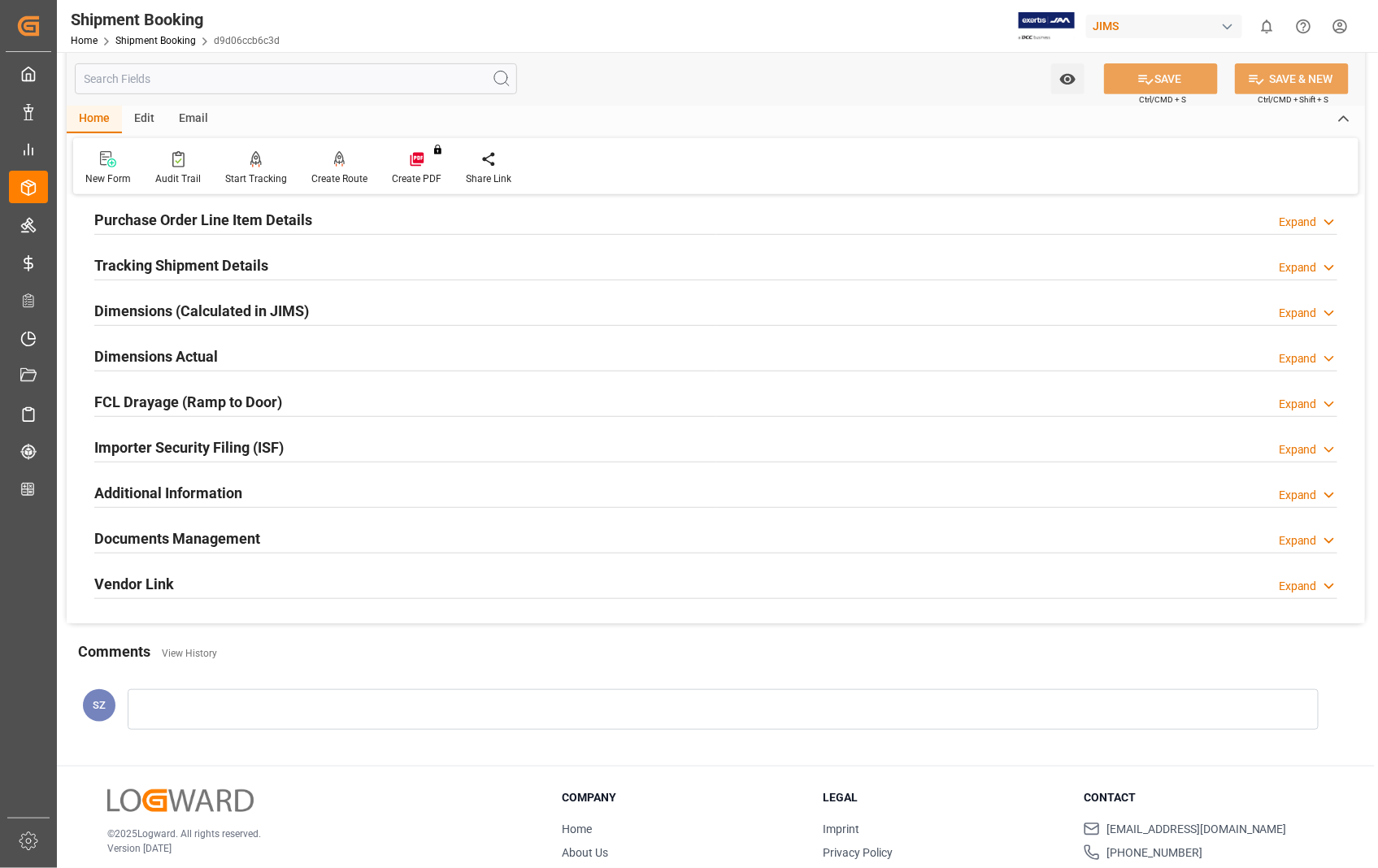
click at [212, 543] on h2 "Documents Management" at bounding box center [178, 538] width 166 height 22
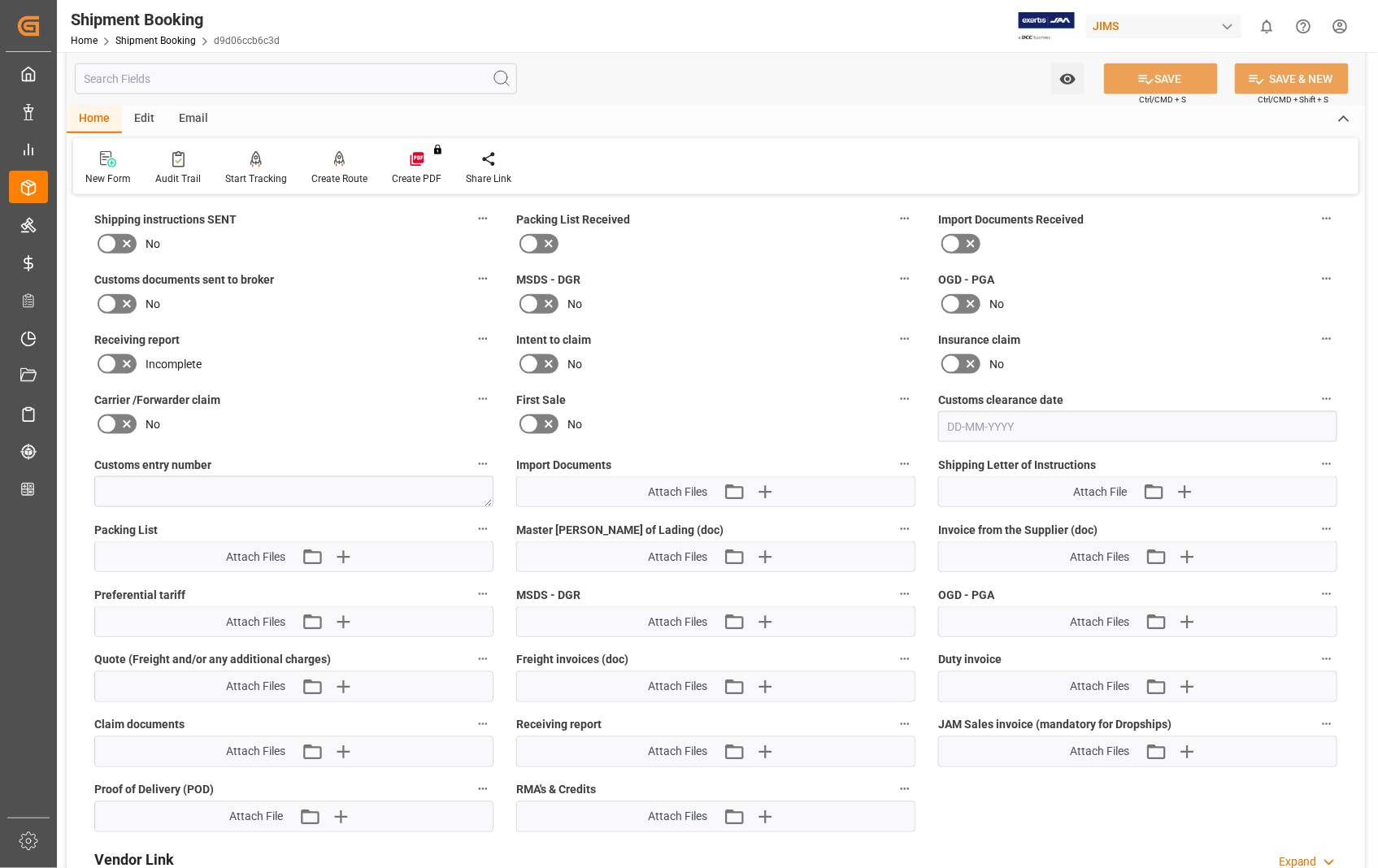
scroll to position [632, 0]
click at [767, 550] on icon "button" at bounding box center [765, 555] width 15 height 15
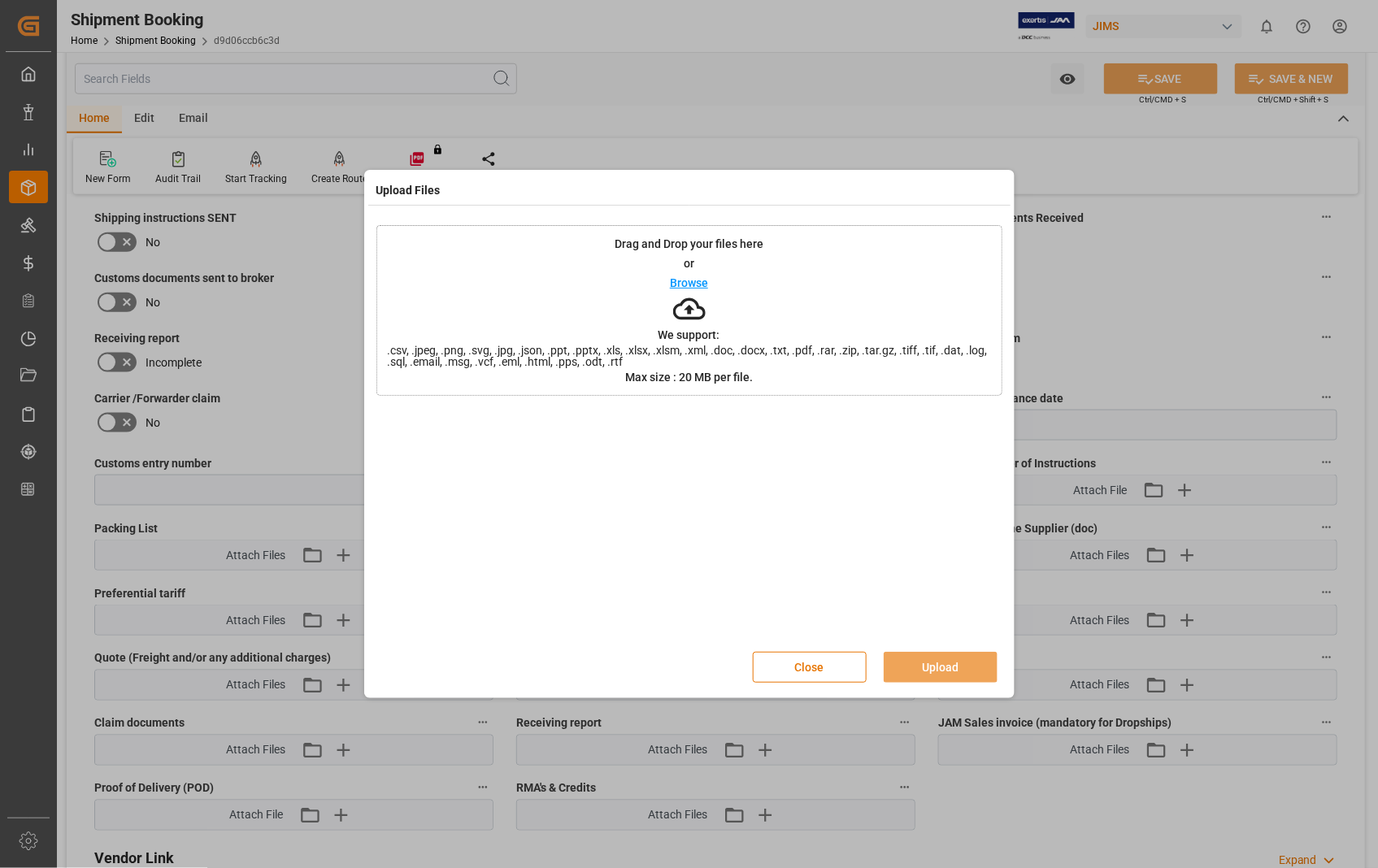
click at [688, 279] on p "Browse" at bounding box center [689, 283] width 38 height 12
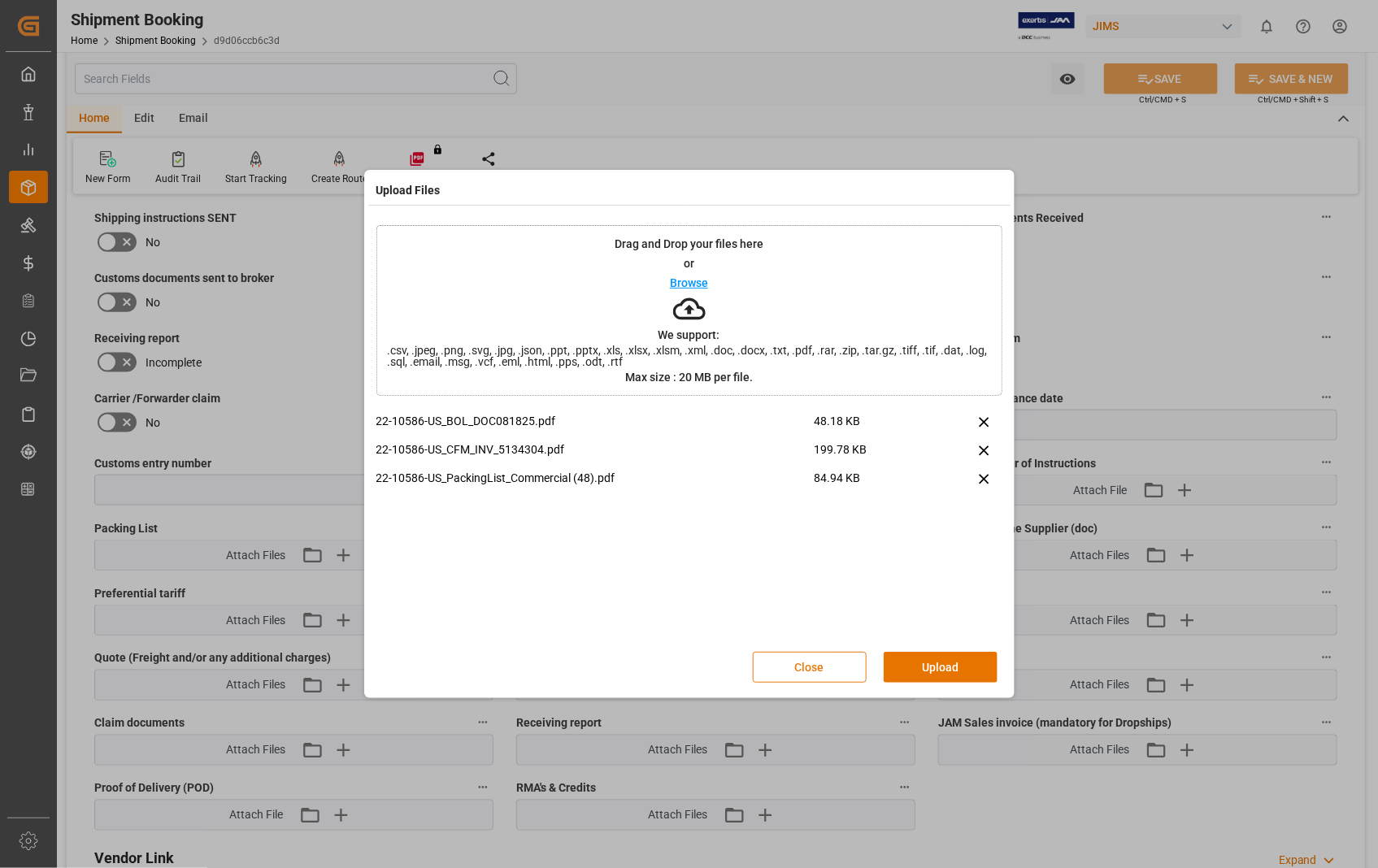
click at [801, 670] on button "Close" at bounding box center [809, 667] width 114 height 31
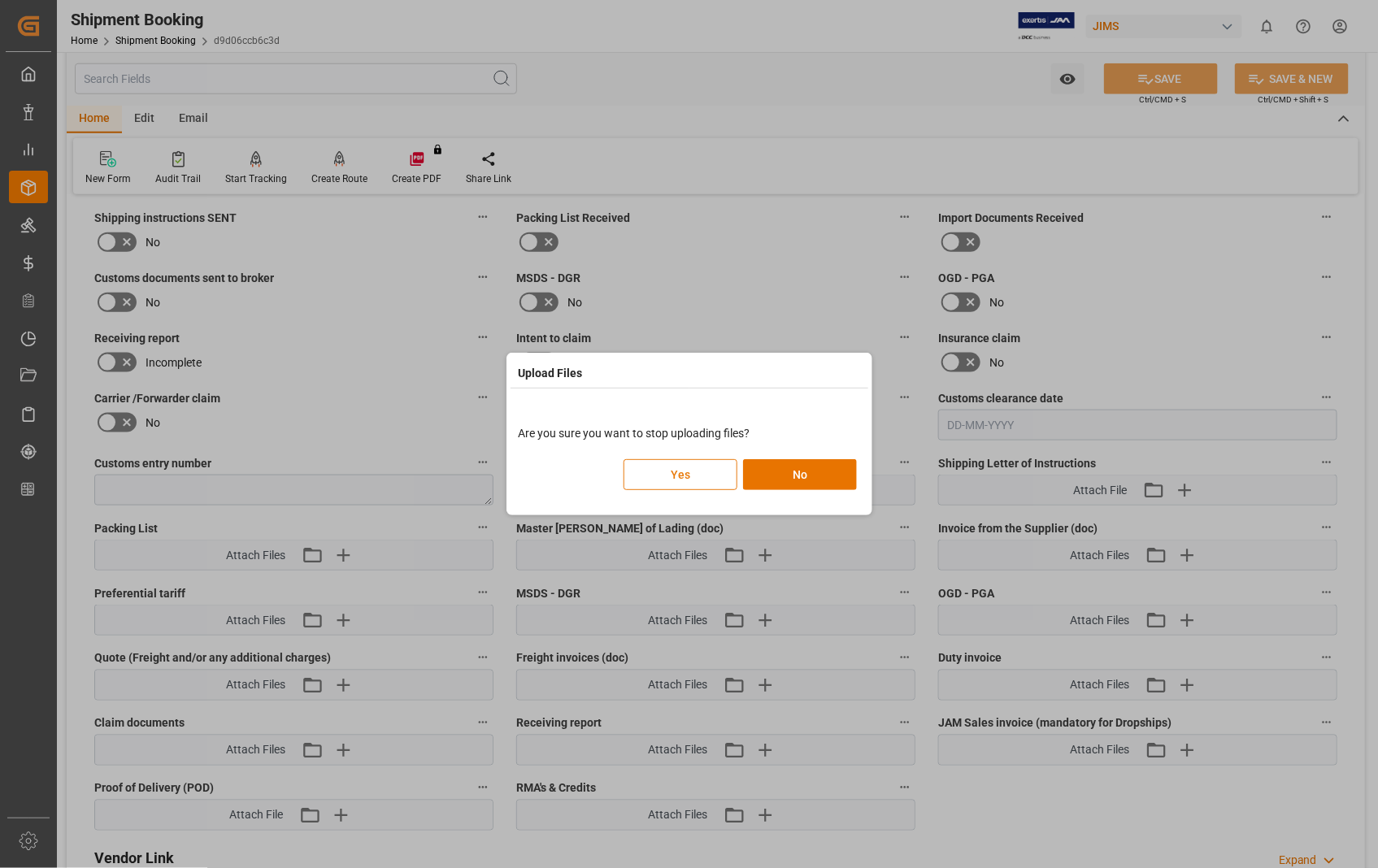
click at [677, 470] on button "Yes" at bounding box center [680, 475] width 114 height 31
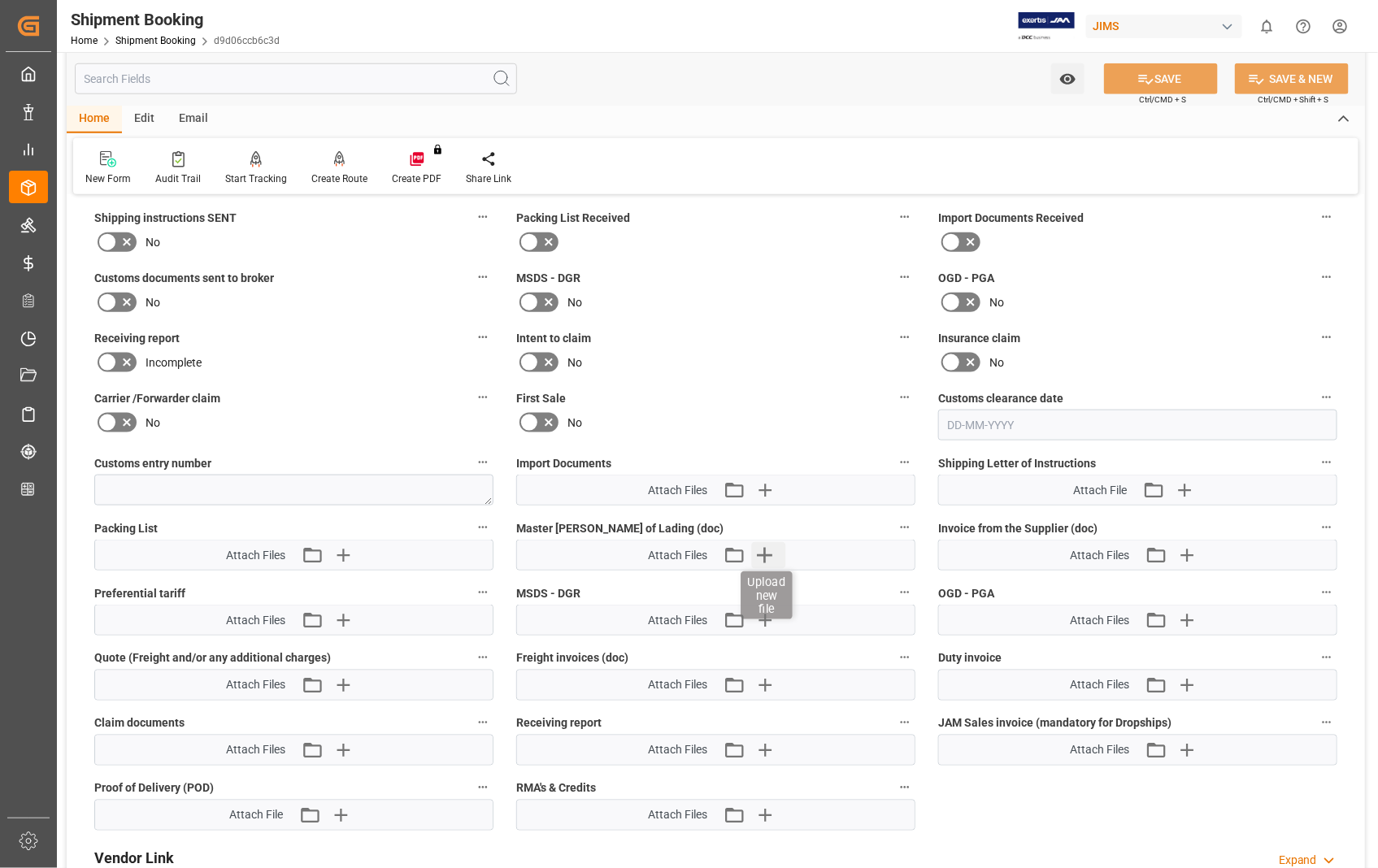
click at [769, 548] on icon "button" at bounding box center [764, 555] width 26 height 26
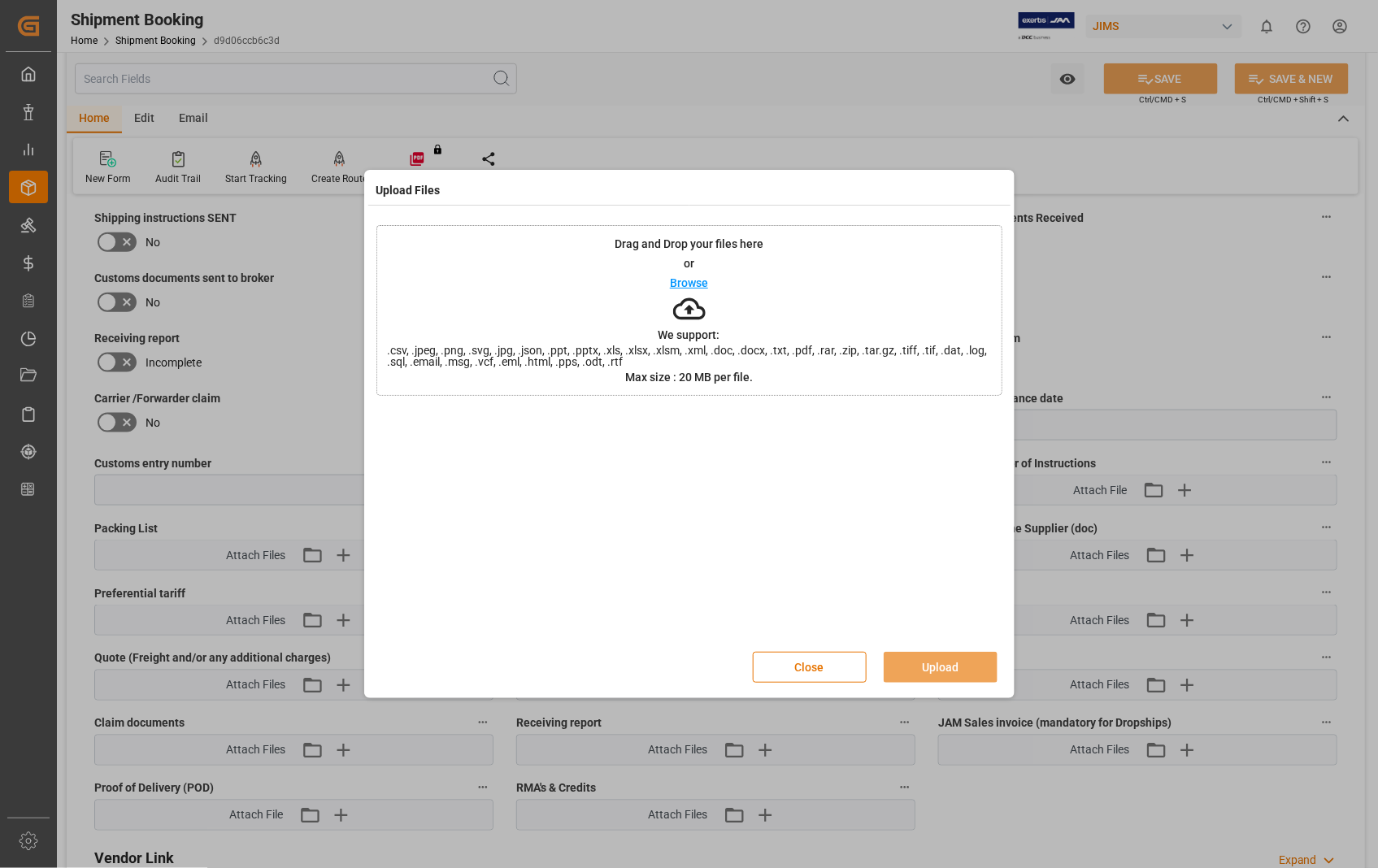
click at [685, 278] on p "Browse" at bounding box center [689, 283] width 38 height 12
click at [928, 671] on button "Upload" at bounding box center [940, 667] width 114 height 31
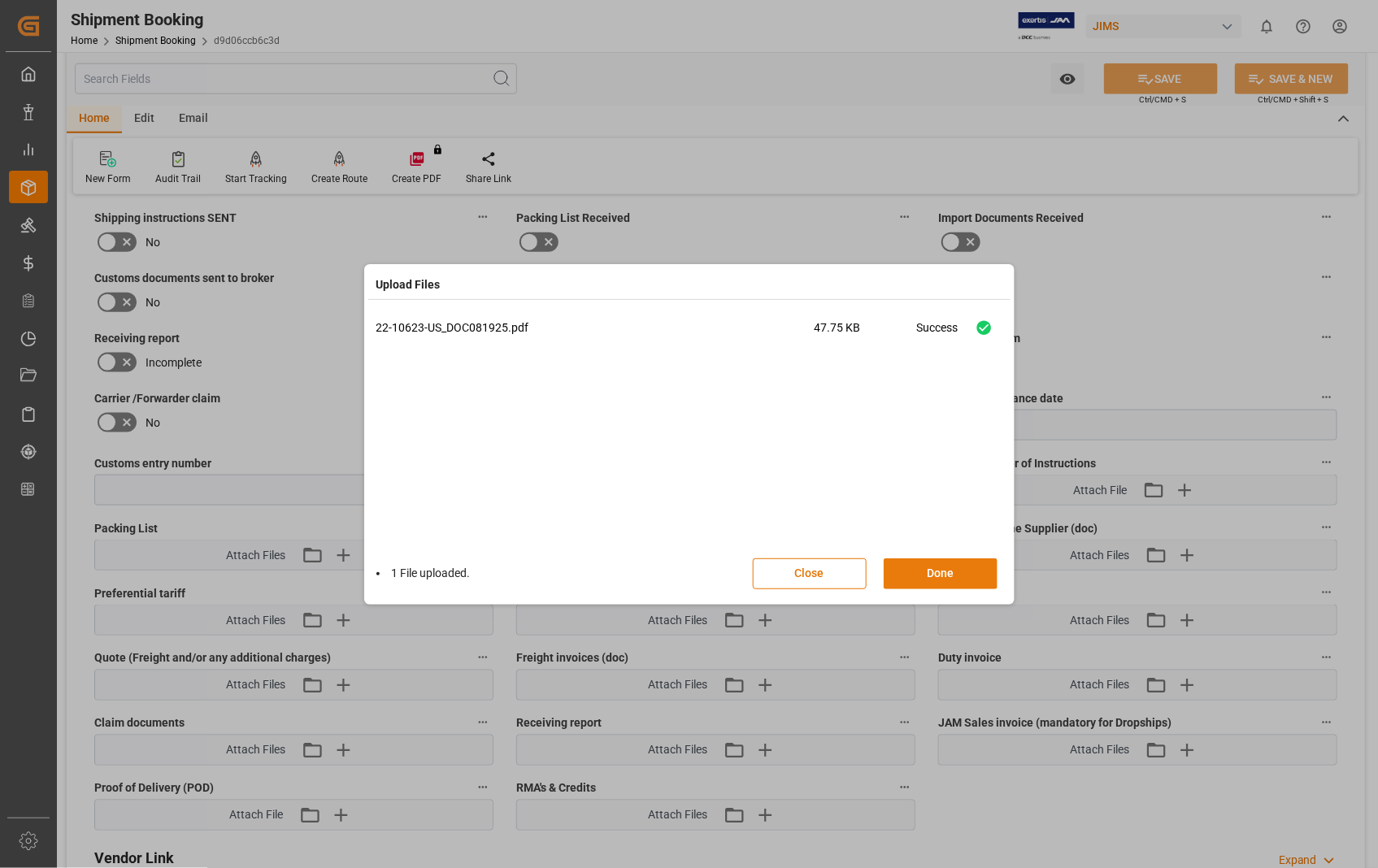
click at [969, 571] on button "Done" at bounding box center [940, 574] width 114 height 31
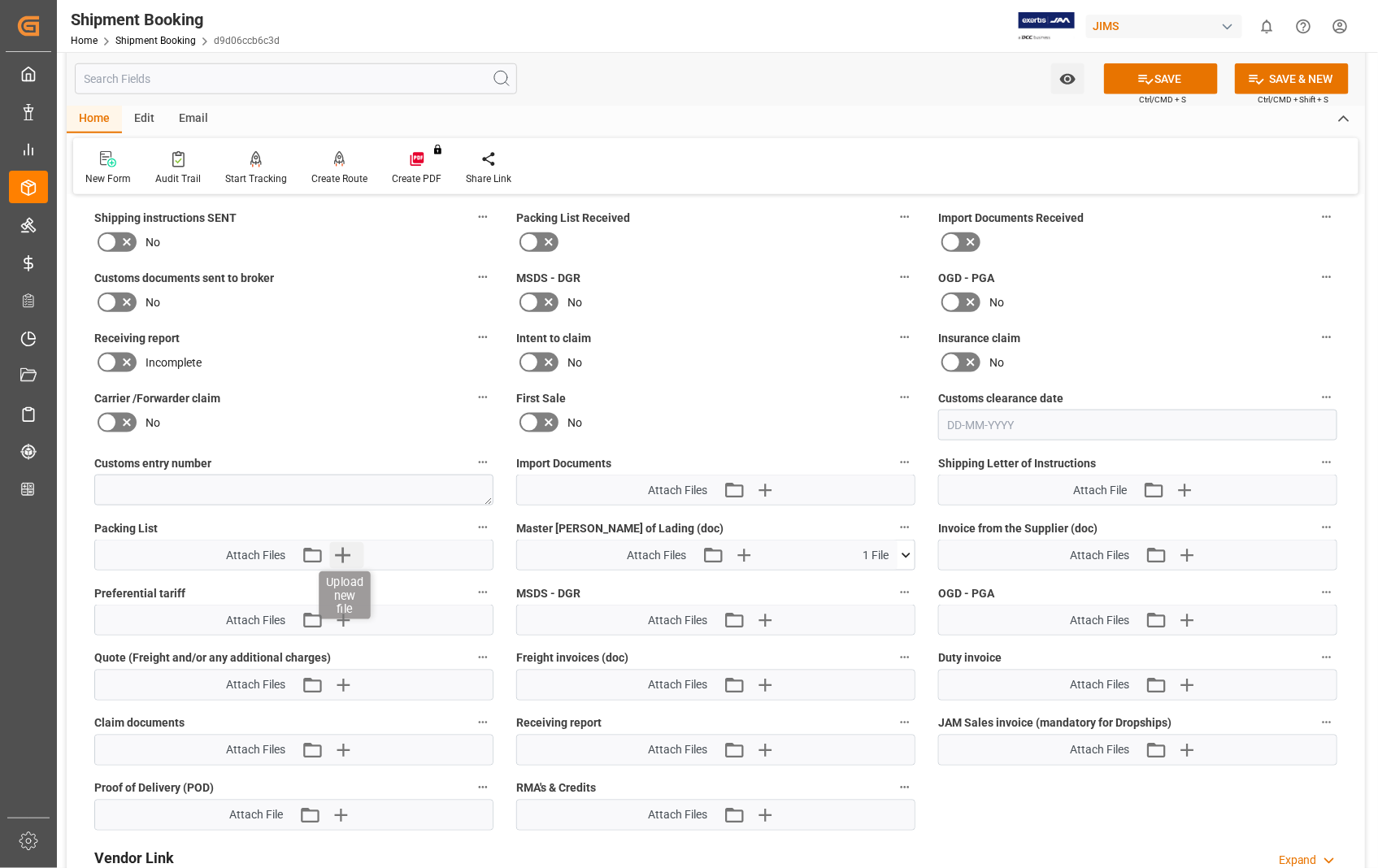
click at [342, 549] on icon "button" at bounding box center [342, 555] width 26 height 26
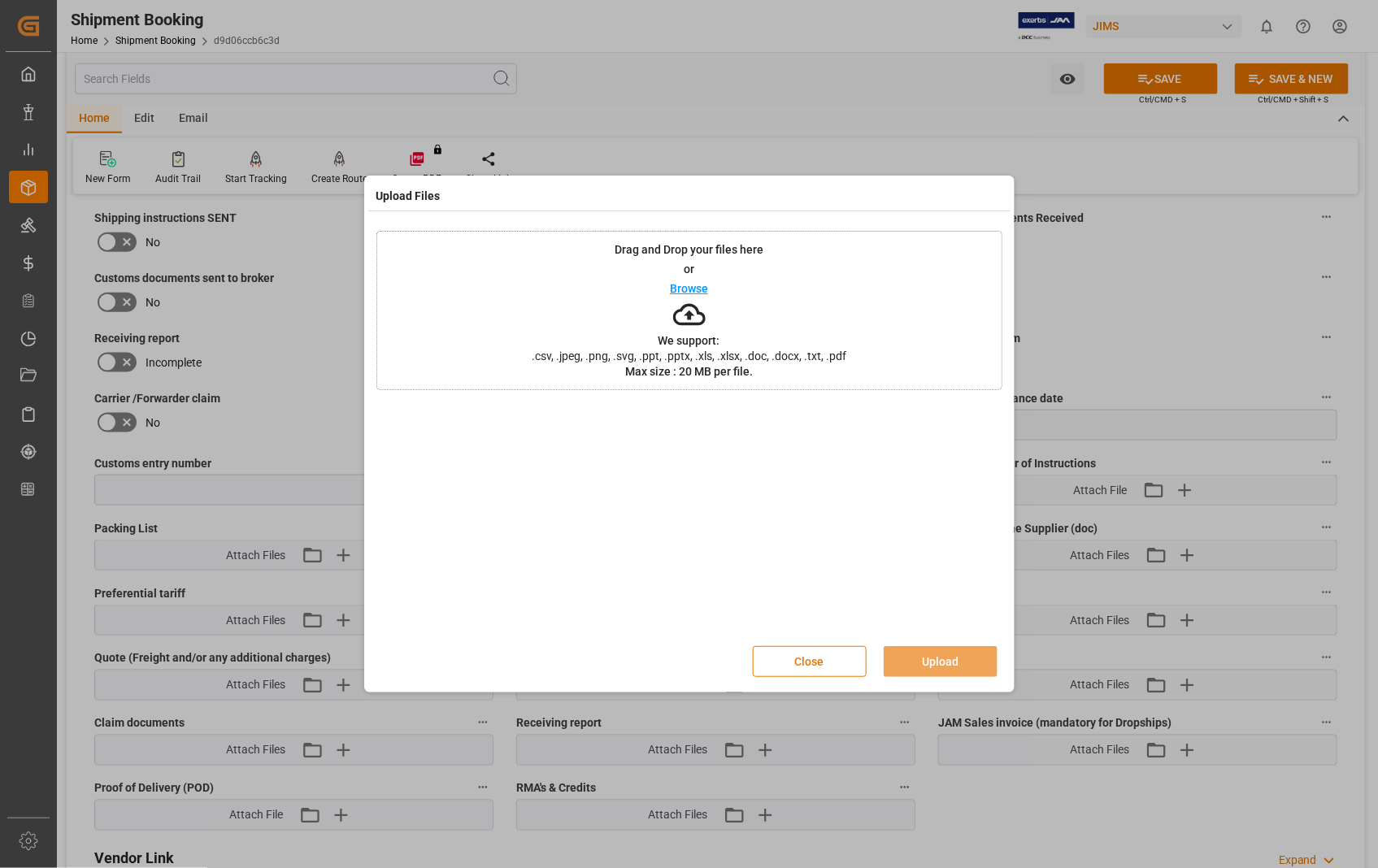
click at [680, 286] on p "Browse" at bounding box center [689, 288] width 38 height 12
click at [947, 656] on button "Upload" at bounding box center [940, 662] width 114 height 31
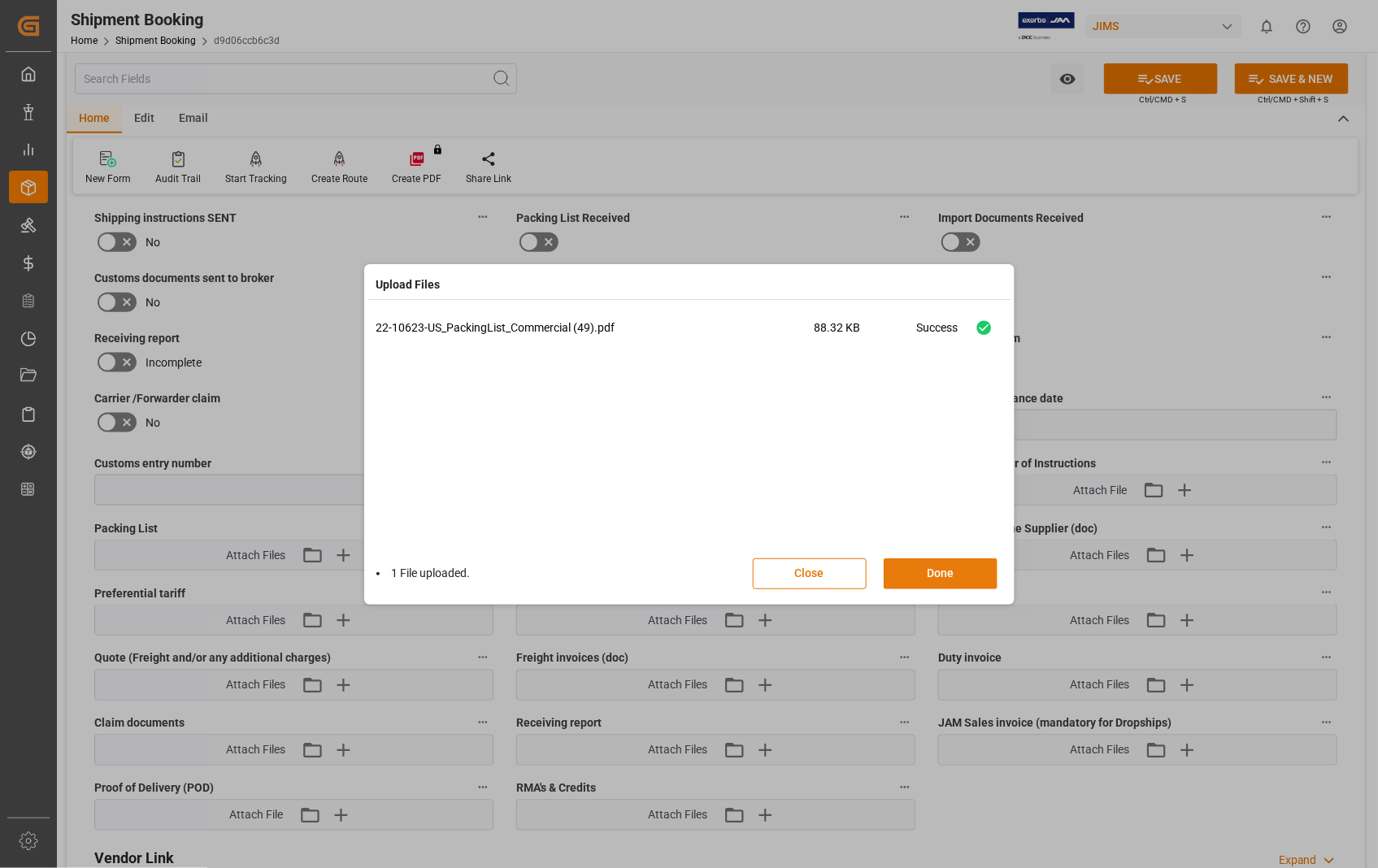
click at [937, 562] on button "Done" at bounding box center [940, 574] width 114 height 31
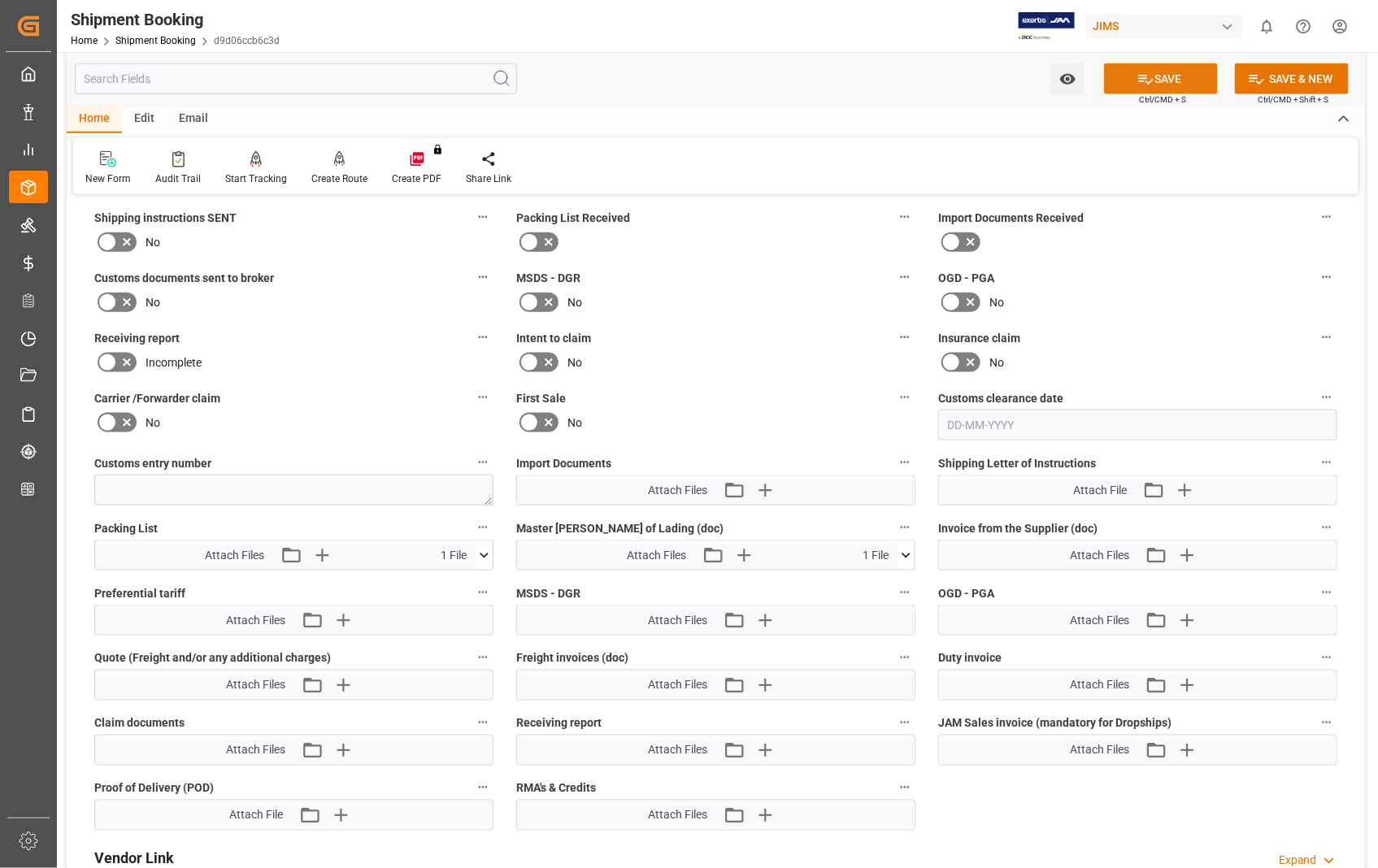
click at [1165, 85] on button "SAVE" at bounding box center [1161, 78] width 114 height 31
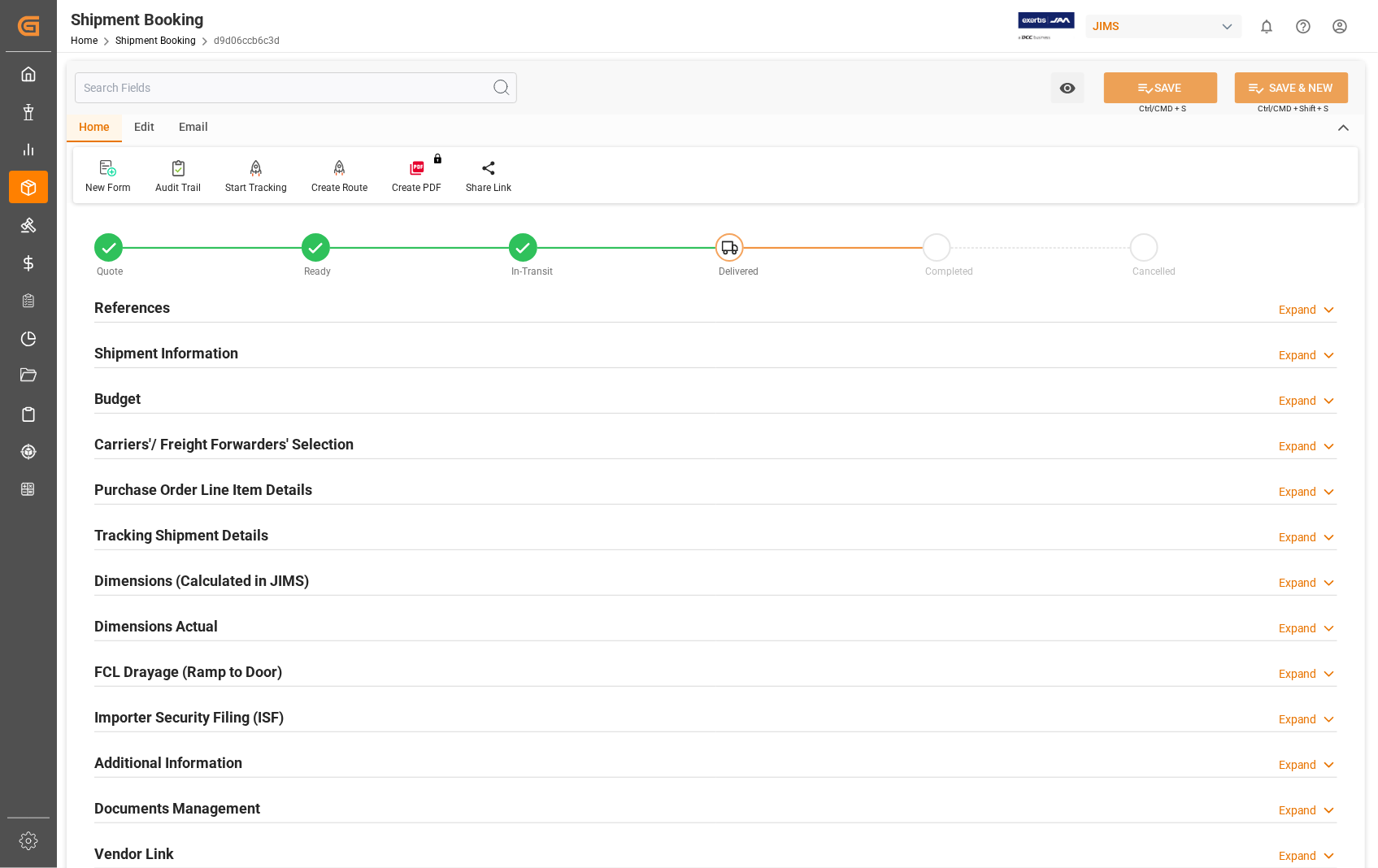
scroll to position [0, 0]
click at [136, 303] on h2 "References" at bounding box center [132, 308] width 76 height 22
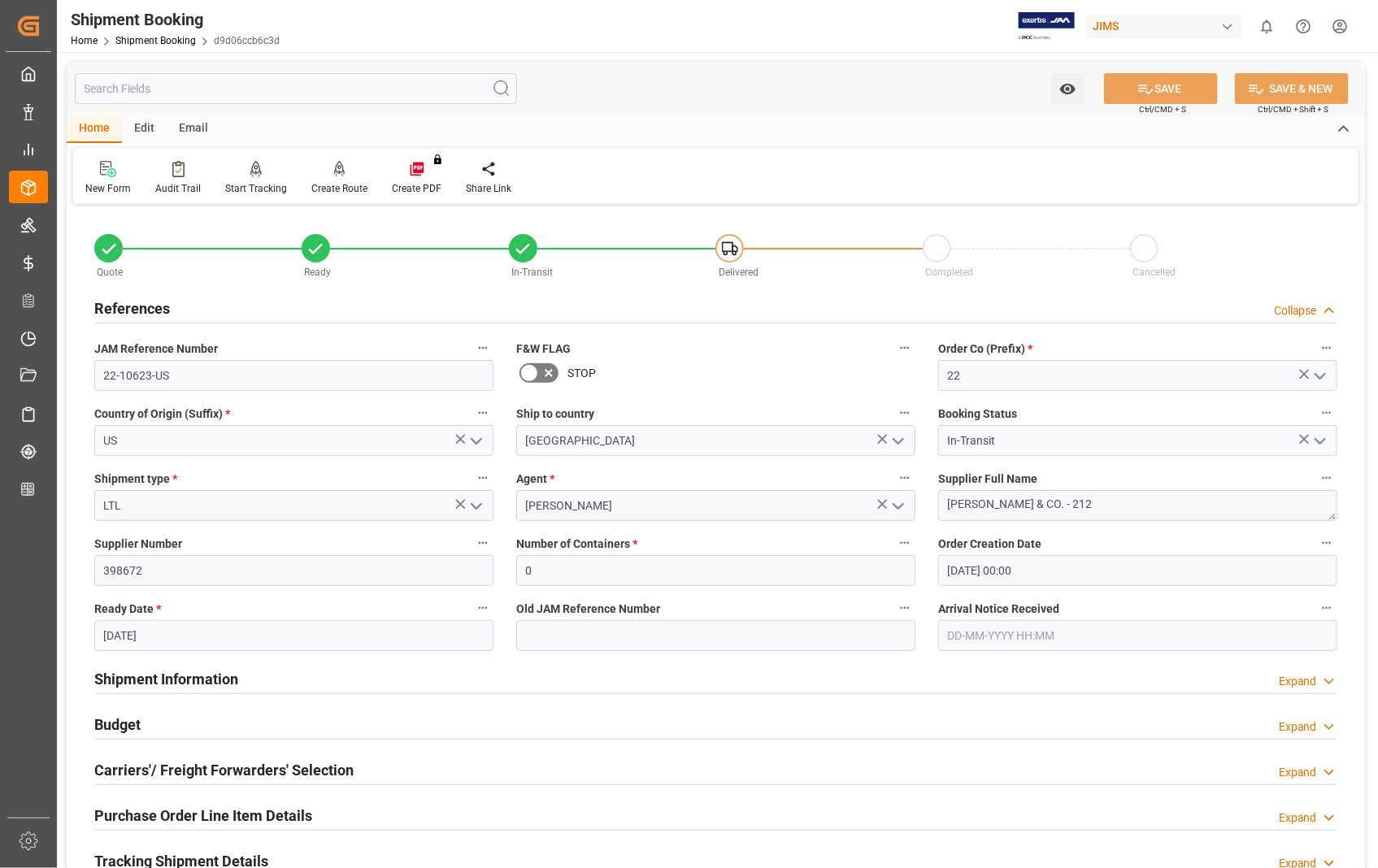
click at [136, 303] on h2 "References" at bounding box center [132, 308] width 76 height 22
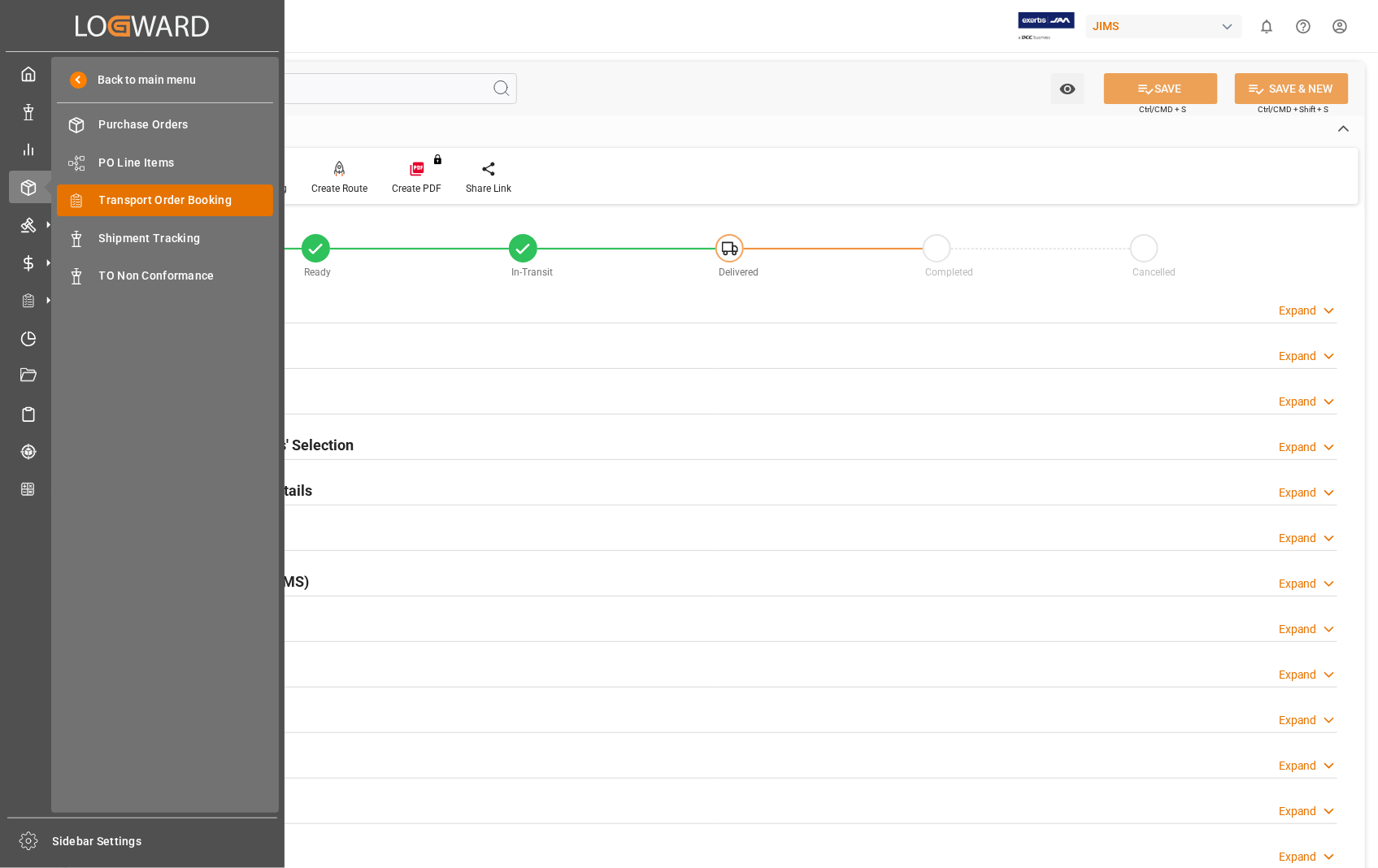
click at [155, 197] on span "Transport Order Booking" at bounding box center [187, 200] width 175 height 17
